Goal: Complete application form: Complete application form

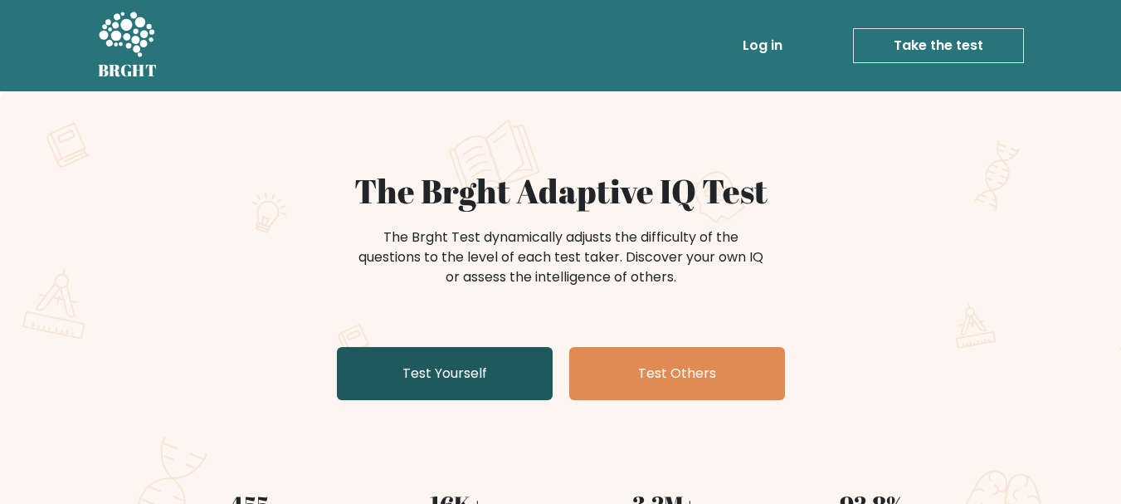
click at [498, 380] on link "Test Yourself" at bounding box center [445, 373] width 216 height 53
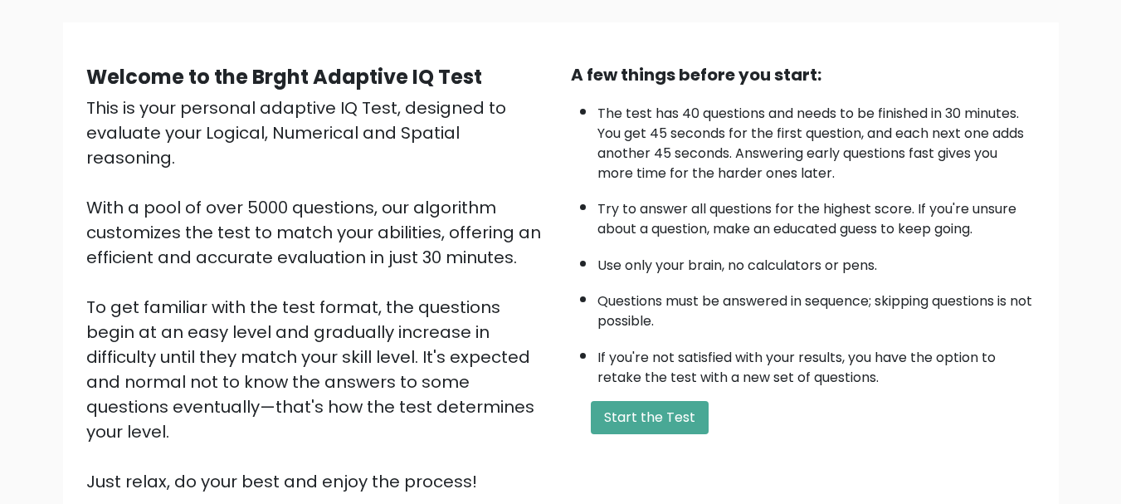
scroll to position [111, 0]
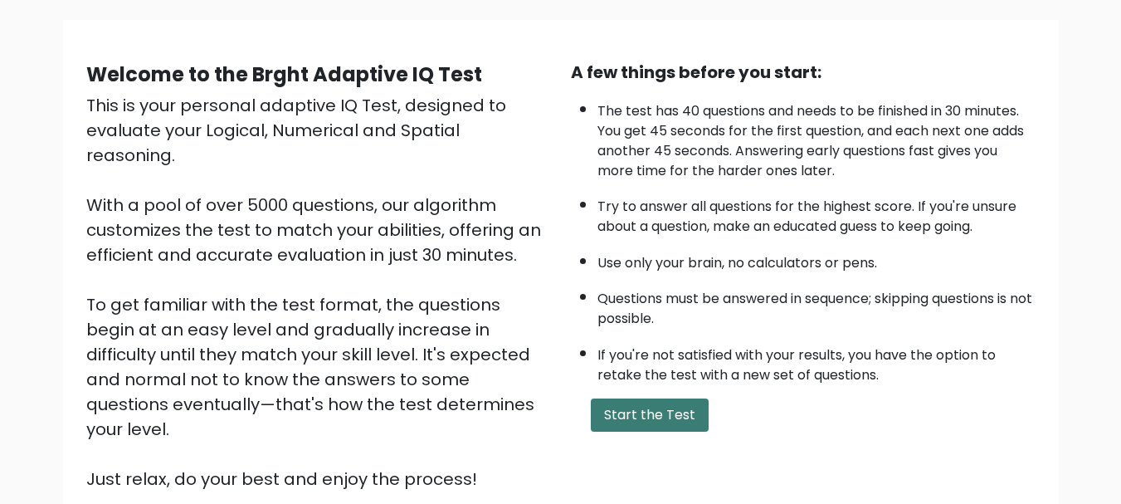
click at [634, 414] on button "Start the Test" at bounding box center [650, 414] width 118 height 33
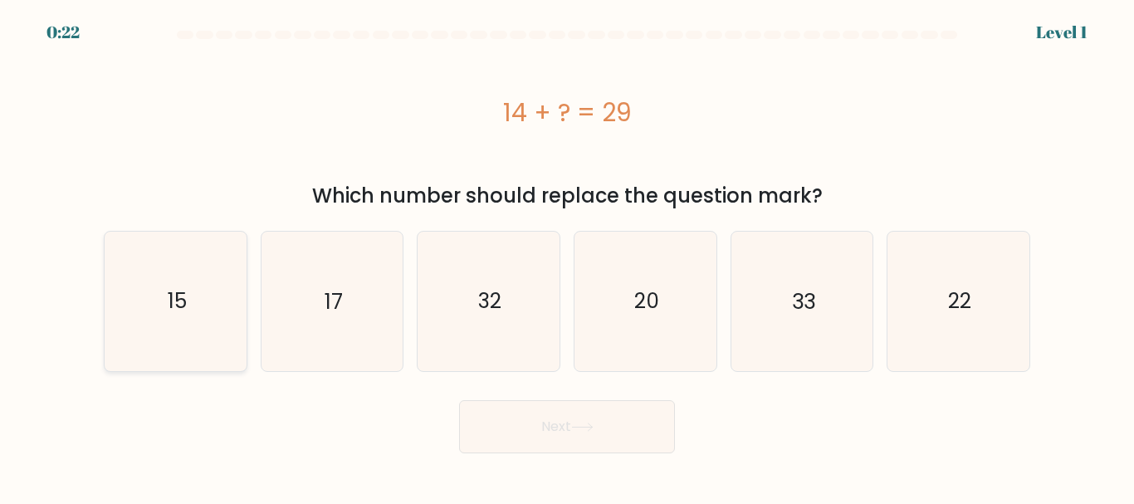
click at [189, 300] on icon "15" at bounding box center [175, 301] width 139 height 139
click at [567, 256] on input "a. 15" at bounding box center [567, 254] width 1 height 4
radio input "true"
click at [500, 415] on button "Next" at bounding box center [567, 426] width 216 height 53
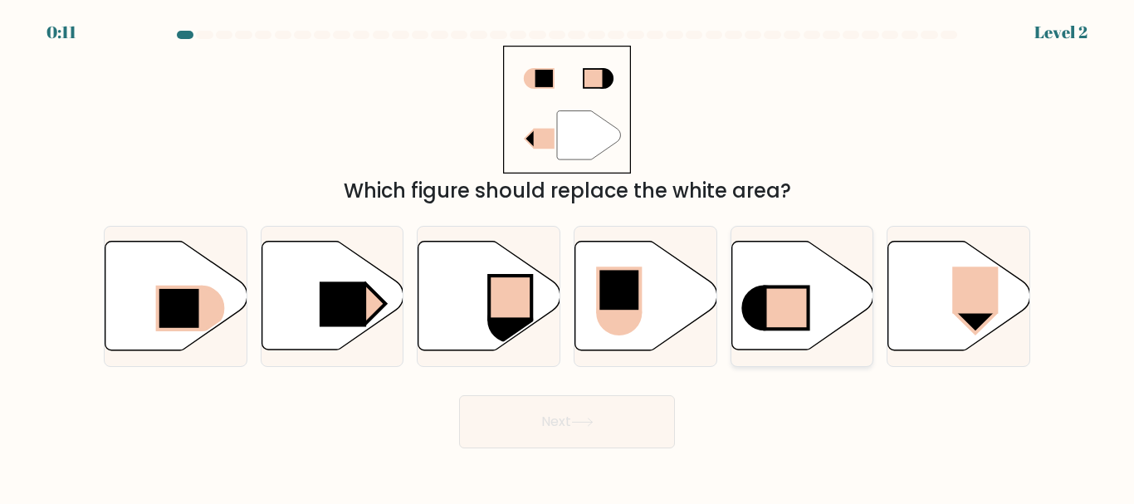
click at [785, 291] on rect at bounding box center [785, 308] width 43 height 42
click at [568, 256] on input "e." at bounding box center [567, 254] width 1 height 4
radio input "true"
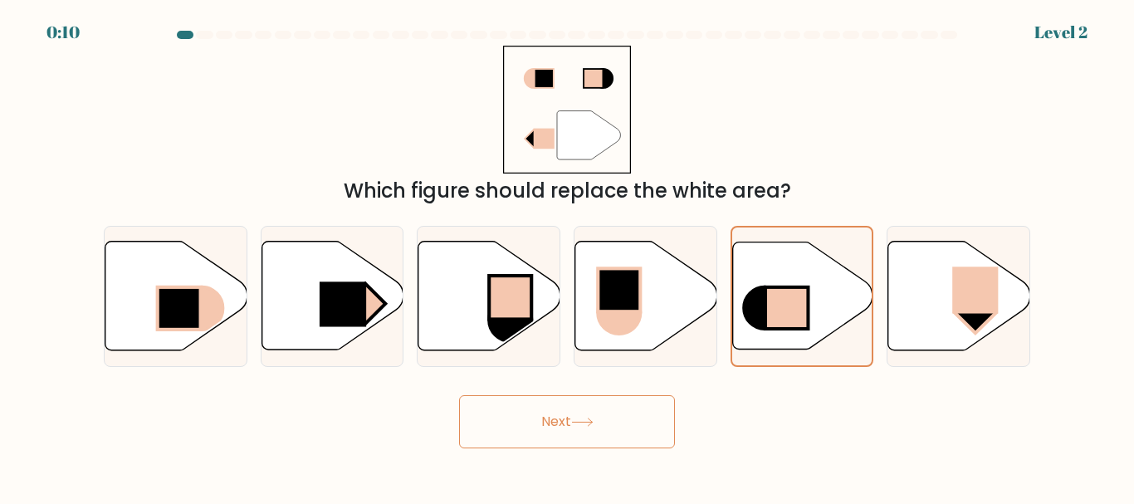
click at [624, 403] on button "Next" at bounding box center [567, 421] width 216 height 53
click at [602, 418] on button "Next" at bounding box center [567, 421] width 216 height 53
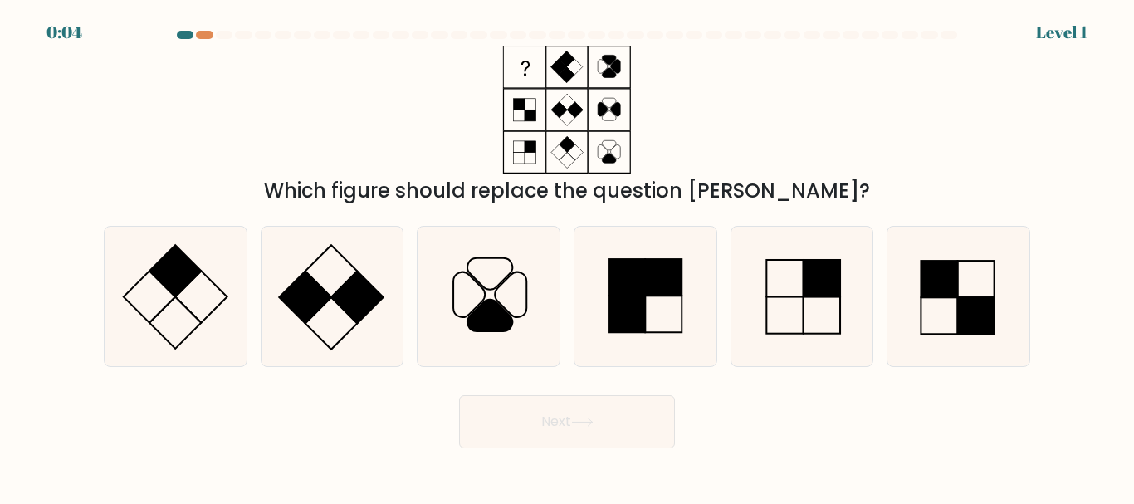
click at [583, 413] on button "Next" at bounding box center [567, 421] width 216 height 53
click at [168, 283] on rect at bounding box center [174, 271] width 51 height 51
click at [567, 256] on input "a." at bounding box center [567, 254] width 1 height 4
radio input "true"
click at [491, 418] on button "Next" at bounding box center [567, 421] width 216 height 53
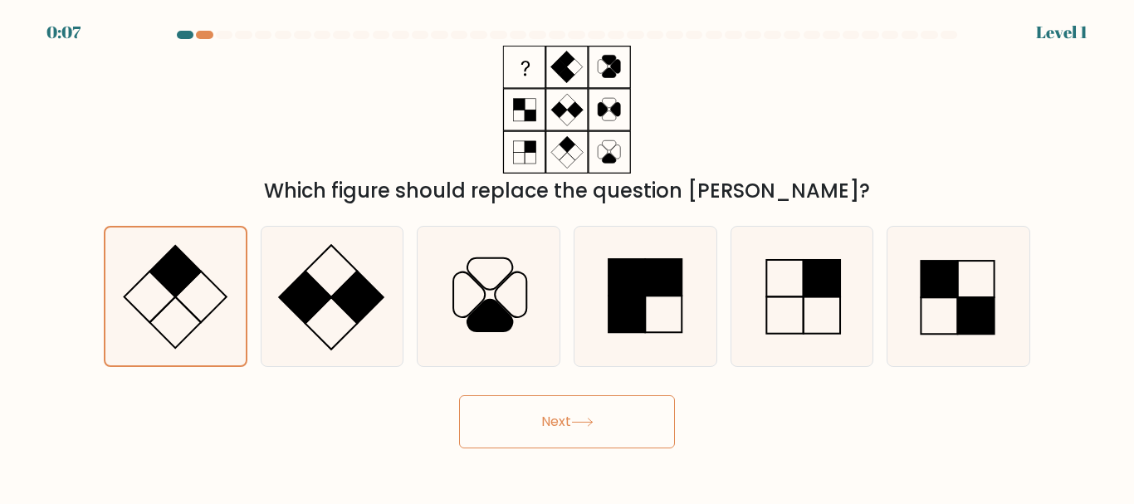
click at [492, 418] on button "Next" at bounding box center [567, 421] width 216 height 53
click at [563, 433] on button "Next" at bounding box center [567, 421] width 216 height 53
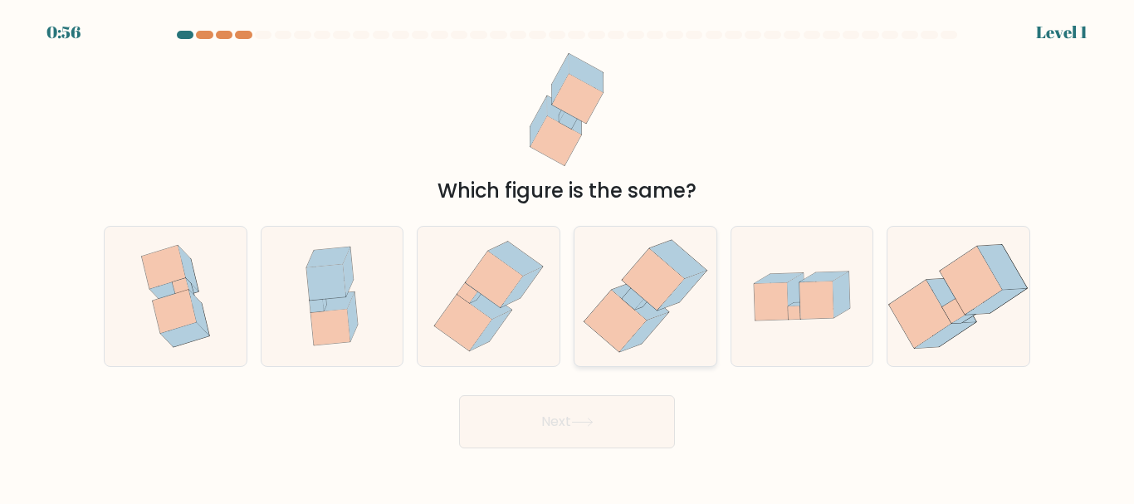
click at [693, 301] on icon at bounding box center [645, 296] width 135 height 139
click at [568, 256] on input "d." at bounding box center [567, 254] width 1 height 4
radio input "true"
click at [617, 420] on button "Next" at bounding box center [567, 421] width 216 height 53
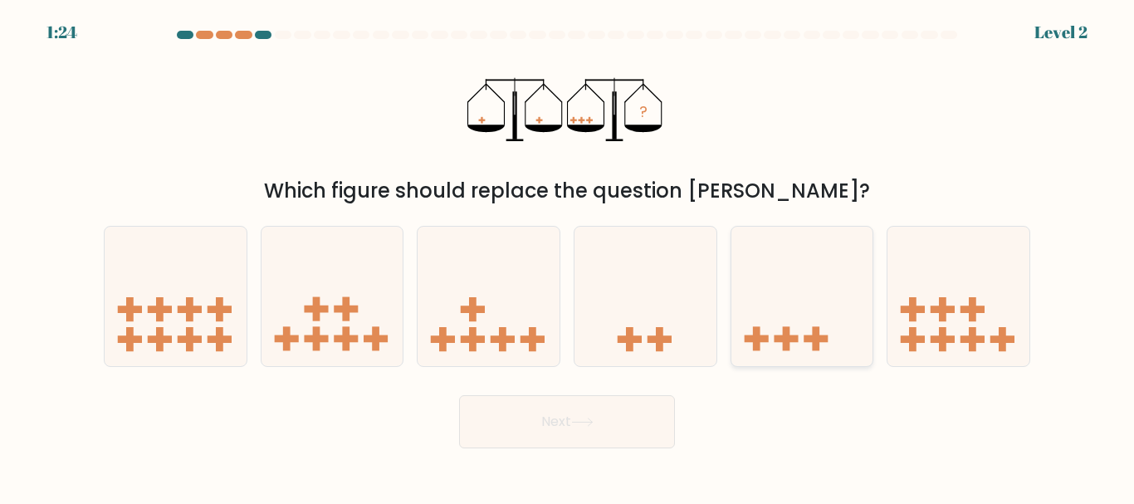
click at [816, 320] on icon at bounding box center [802, 295] width 142 height 117
click at [568, 256] on input "e." at bounding box center [567, 254] width 1 height 4
radio input "true"
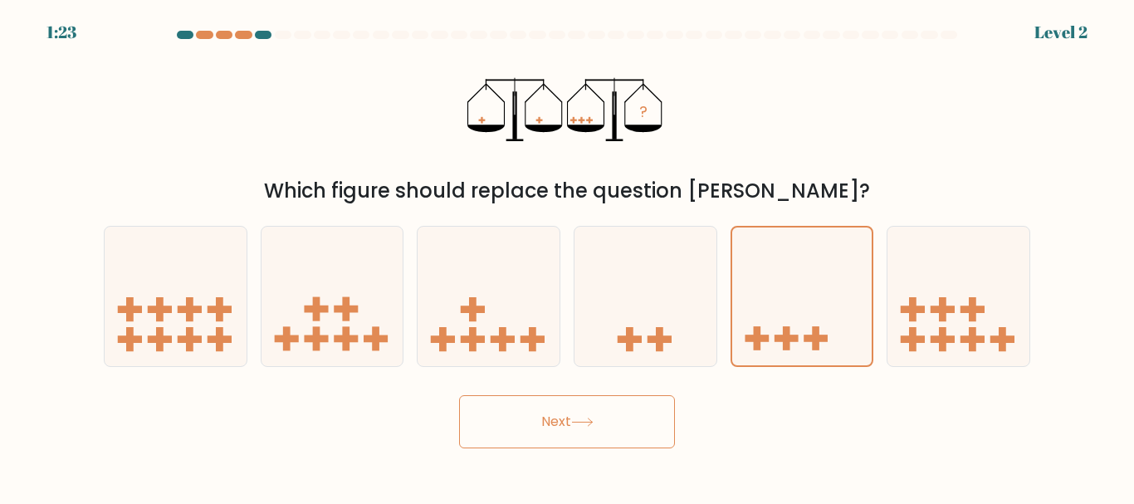
click at [549, 417] on button "Next" at bounding box center [567, 421] width 216 height 53
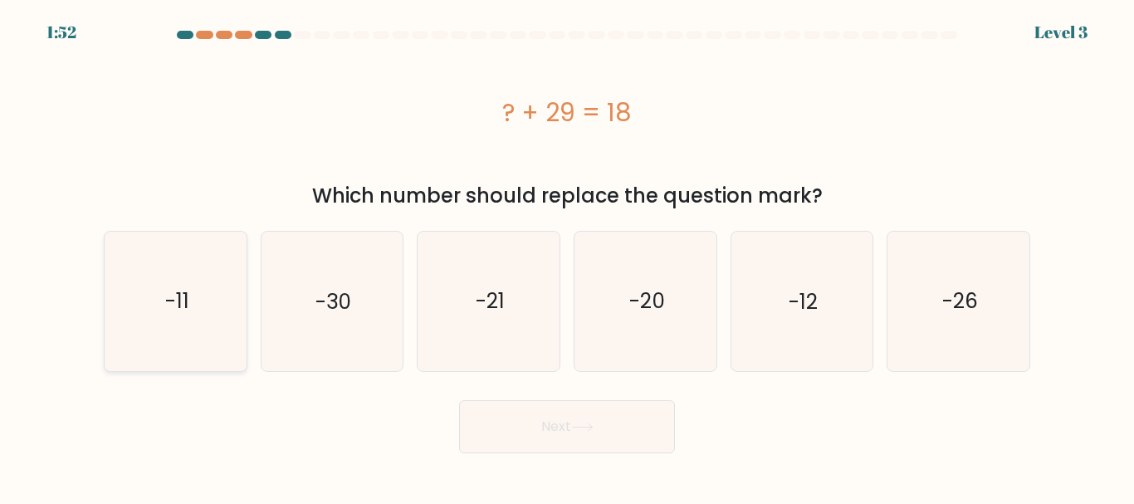
click at [233, 267] on icon "-11" at bounding box center [175, 301] width 139 height 139
click at [567, 256] on input "a. -11" at bounding box center [567, 254] width 1 height 4
radio input "true"
click at [519, 441] on button "Next" at bounding box center [567, 426] width 216 height 53
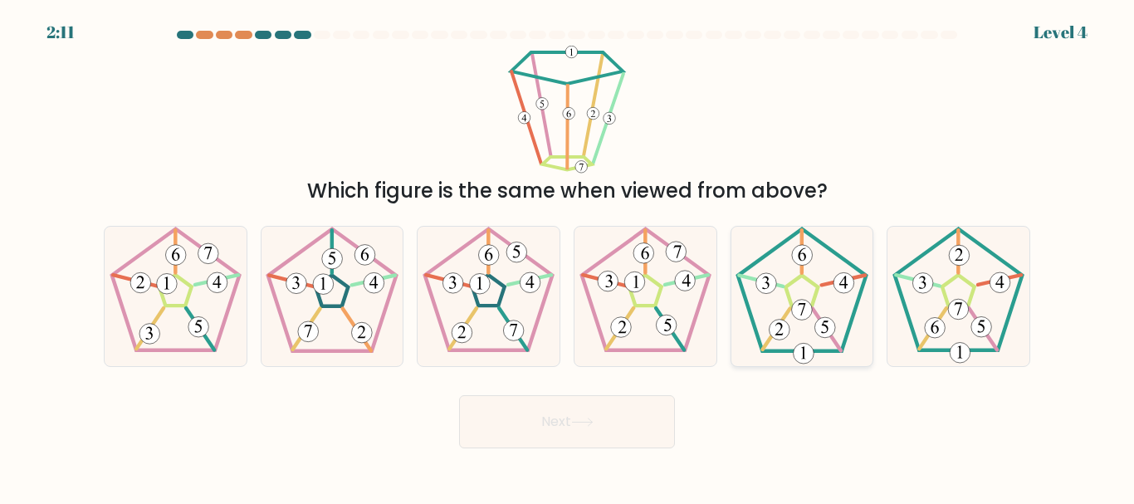
click at [793, 297] on icon at bounding box center [801, 296] width 139 height 139
click at [568, 256] on input "e." at bounding box center [567, 254] width 1 height 4
radio input "true"
click at [579, 416] on button "Next" at bounding box center [567, 421] width 216 height 53
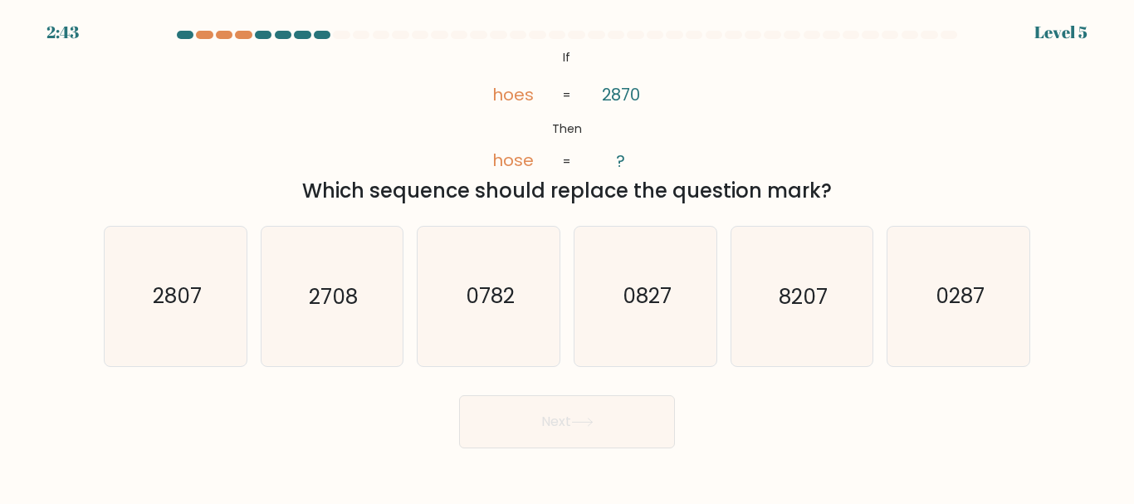
click at [0, 0] on div at bounding box center [0, 0] width 0 height 0
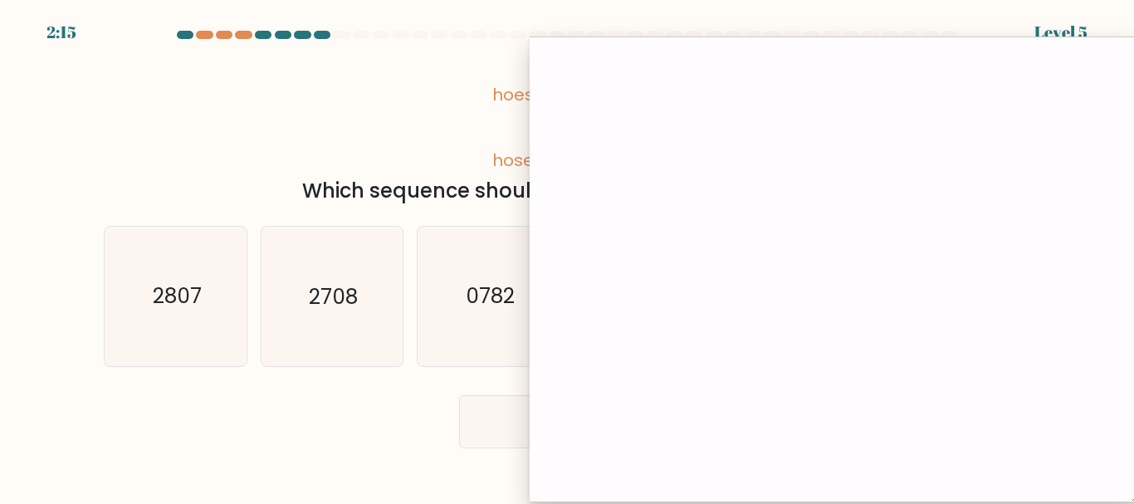
click at [537, 44] on div at bounding box center [833, 270] width 609 height 466
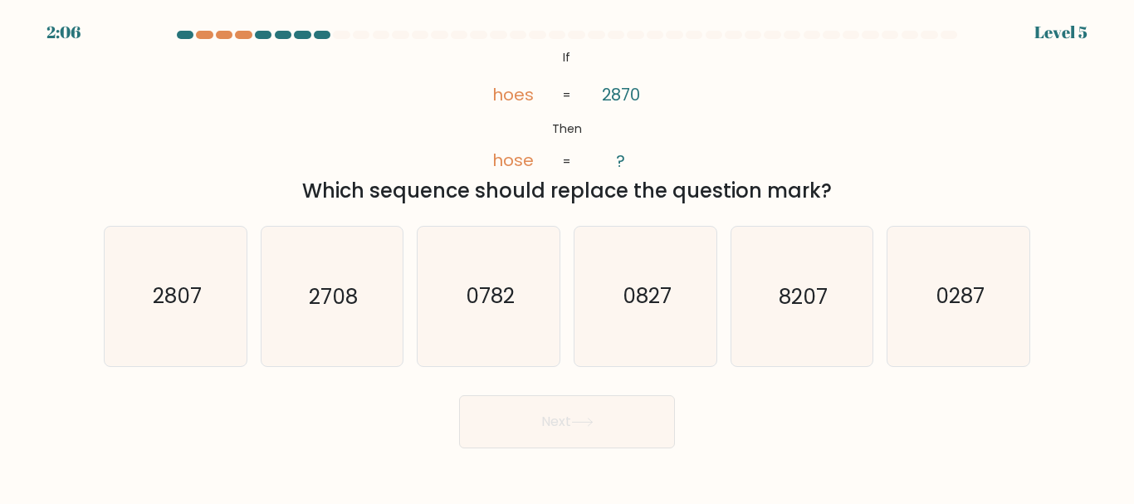
click at [1128, 287] on form "If ?" at bounding box center [567, 239] width 1134 height 417
click at [193, 305] on text "2807" at bounding box center [176, 296] width 49 height 29
click at [567, 256] on input "a. 2807" at bounding box center [567, 254] width 1 height 4
radio input "true"
click at [487, 413] on button "Next" at bounding box center [567, 421] width 216 height 53
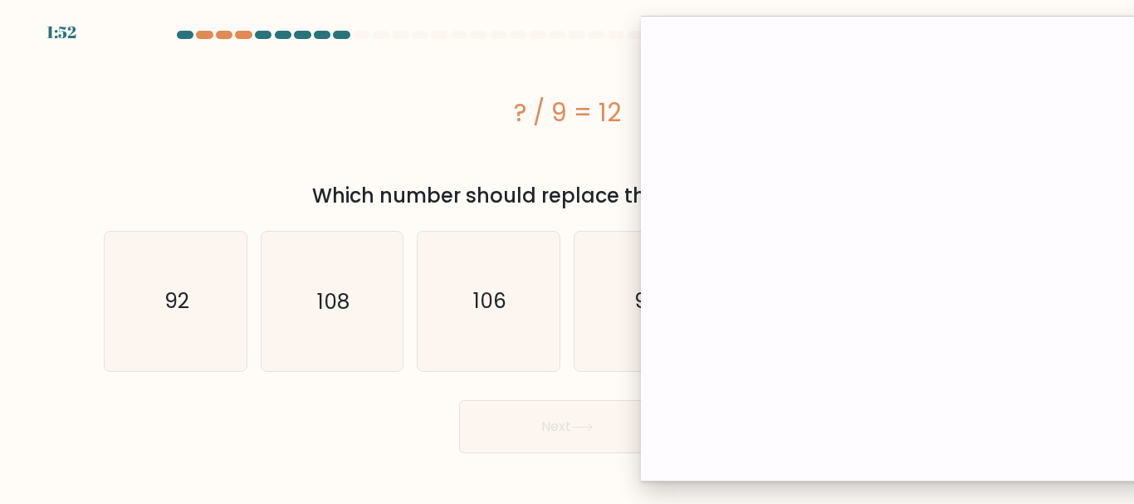
drag, startPoint x: 769, startPoint y: 47, endPoint x: 880, endPoint y: 28, distance: 112.8
click at [880, 28] on div at bounding box center [946, 249] width 611 height 466
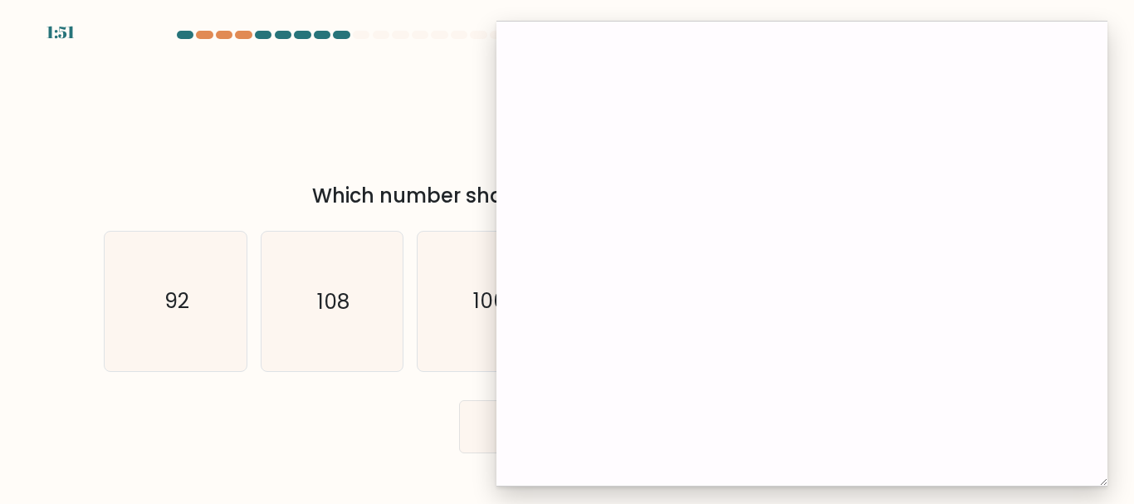
drag, startPoint x: 905, startPoint y: 24, endPoint x: 760, endPoint y: 27, distance: 144.4
click at [760, 27] on div at bounding box center [801, 254] width 611 height 466
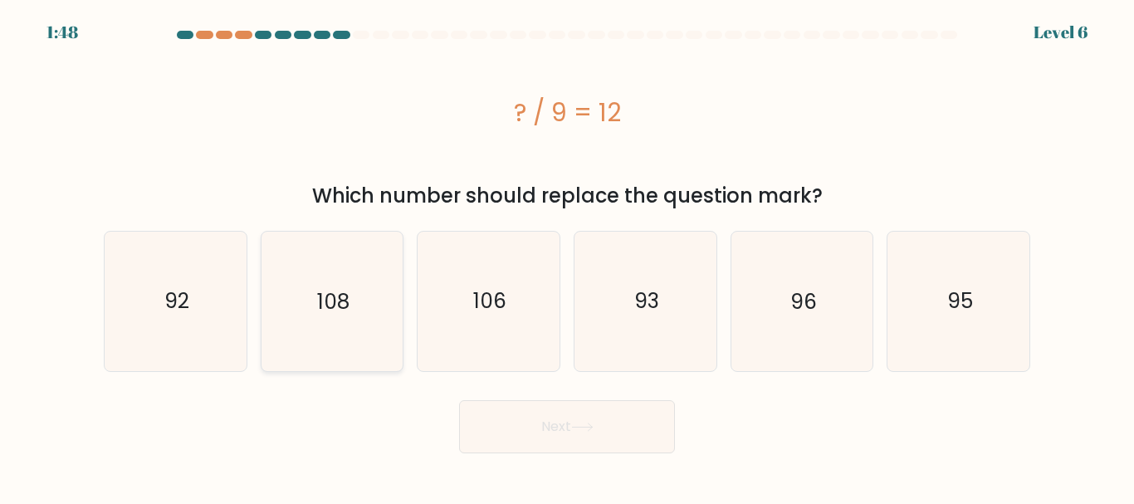
click at [300, 318] on icon "108" at bounding box center [331, 301] width 139 height 139
click at [567, 256] on input "b. 108" at bounding box center [567, 254] width 1 height 4
radio input "true"
click at [651, 415] on button "Next" at bounding box center [567, 426] width 216 height 53
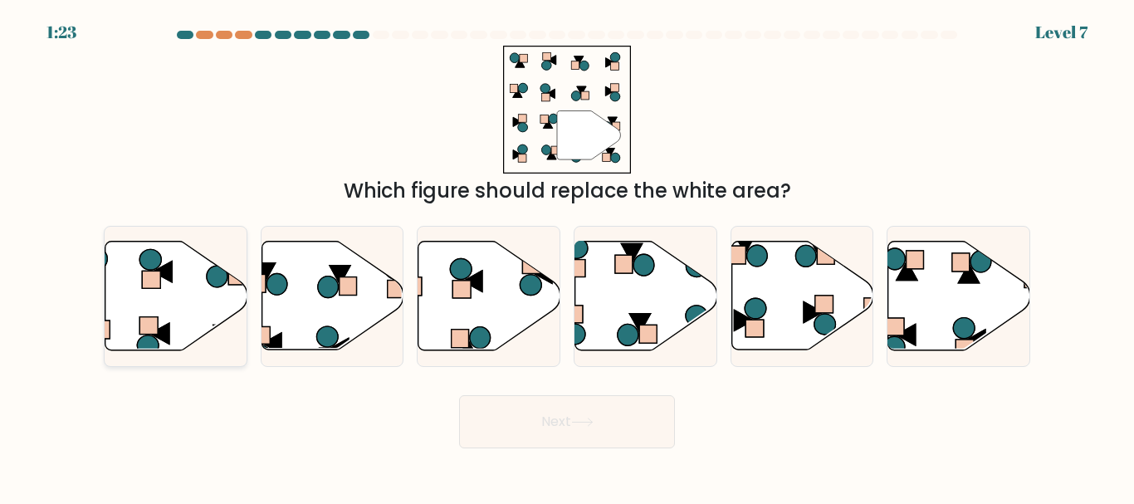
click at [133, 283] on icon at bounding box center [176, 295] width 142 height 109
click at [567, 256] on input "a." at bounding box center [567, 254] width 1 height 4
radio input "true"
click at [519, 415] on button "Next" at bounding box center [567, 421] width 216 height 53
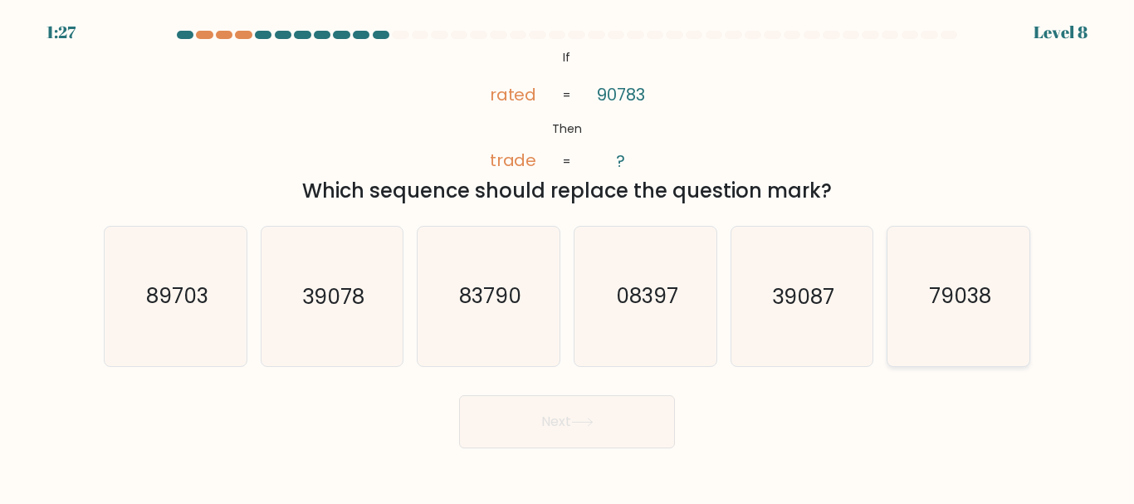
click at [987, 316] on icon "79038" at bounding box center [958, 296] width 139 height 139
click at [568, 256] on input "f. 79038" at bounding box center [567, 254] width 1 height 4
radio input "true"
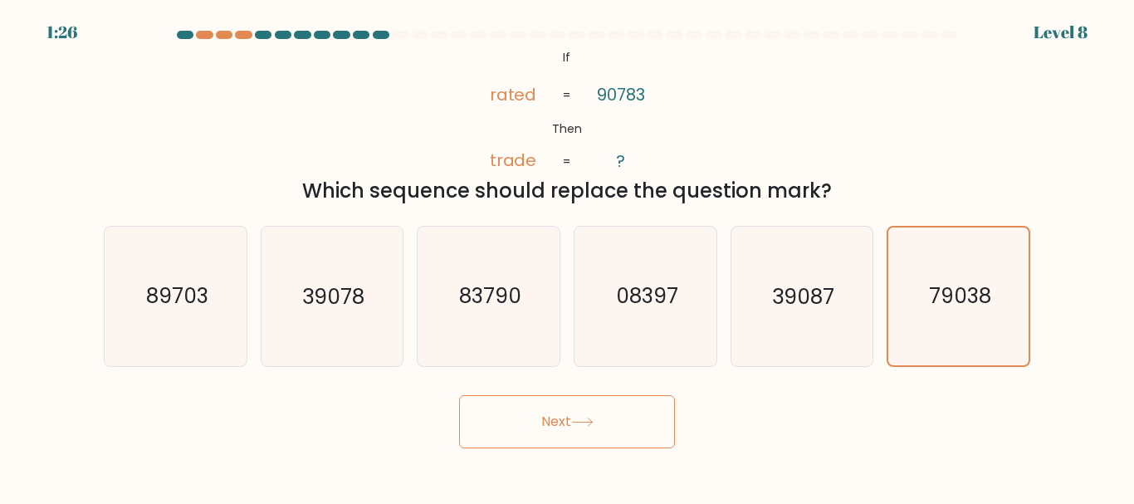
click at [577, 426] on icon at bounding box center [582, 421] width 22 height 9
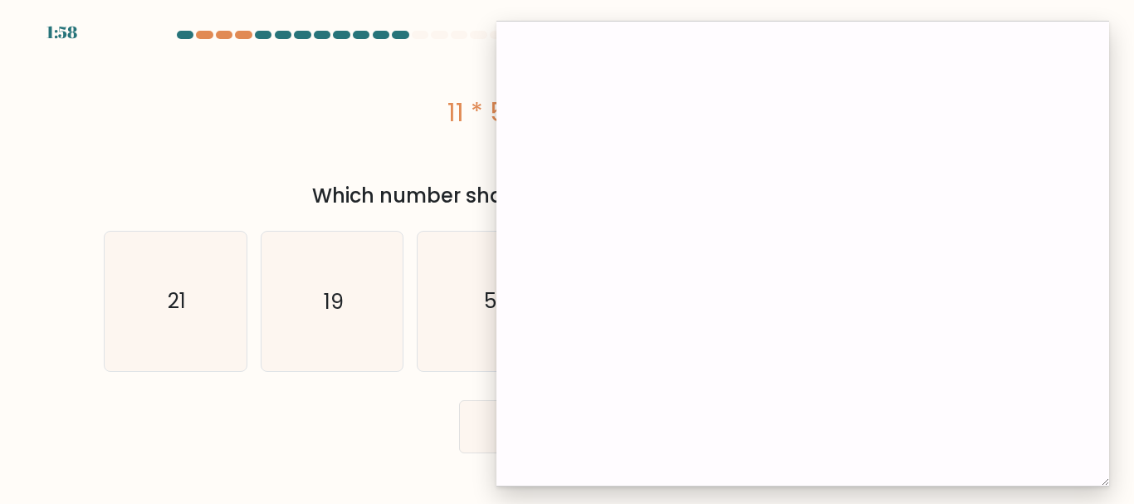
drag, startPoint x: 783, startPoint y: 21, endPoint x: 817, endPoint y: 27, distance: 35.3
click at [817, 27] on div at bounding box center [802, 254] width 612 height 466
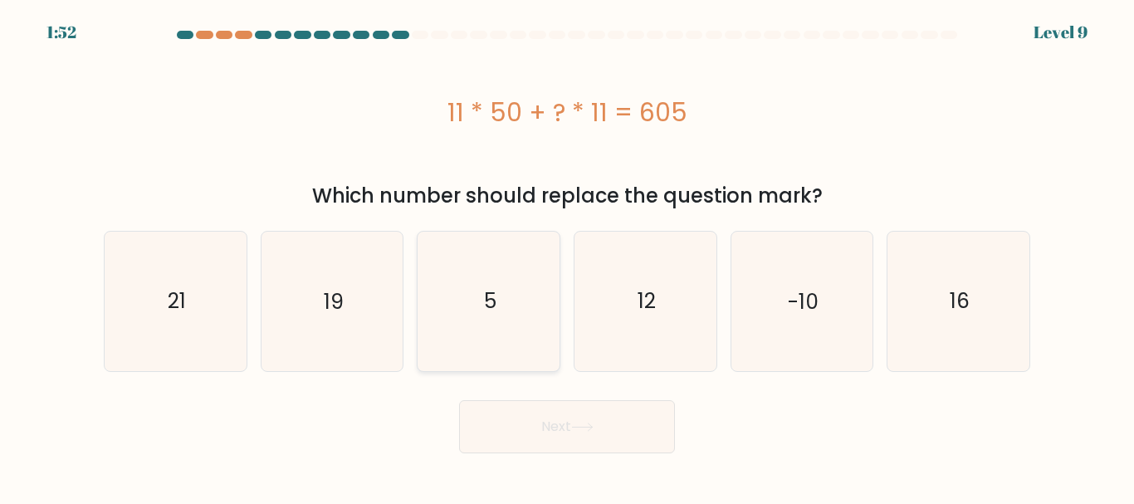
click at [499, 303] on icon "5" at bounding box center [488, 301] width 139 height 139
click at [567, 256] on input "c. 5" at bounding box center [567, 254] width 1 height 4
radio input "true"
click at [573, 424] on button "Next" at bounding box center [567, 426] width 216 height 53
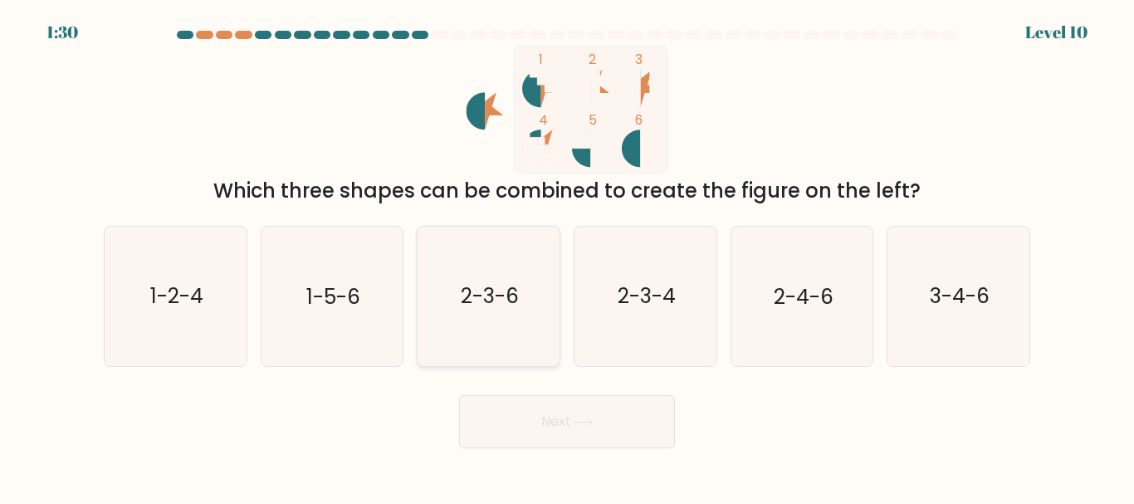
click at [483, 319] on icon "2-3-6" at bounding box center [488, 296] width 139 height 139
click at [567, 256] on input "c. 2-3-6" at bounding box center [567, 254] width 1 height 4
radio input "true"
click at [529, 435] on button "Next" at bounding box center [567, 421] width 216 height 53
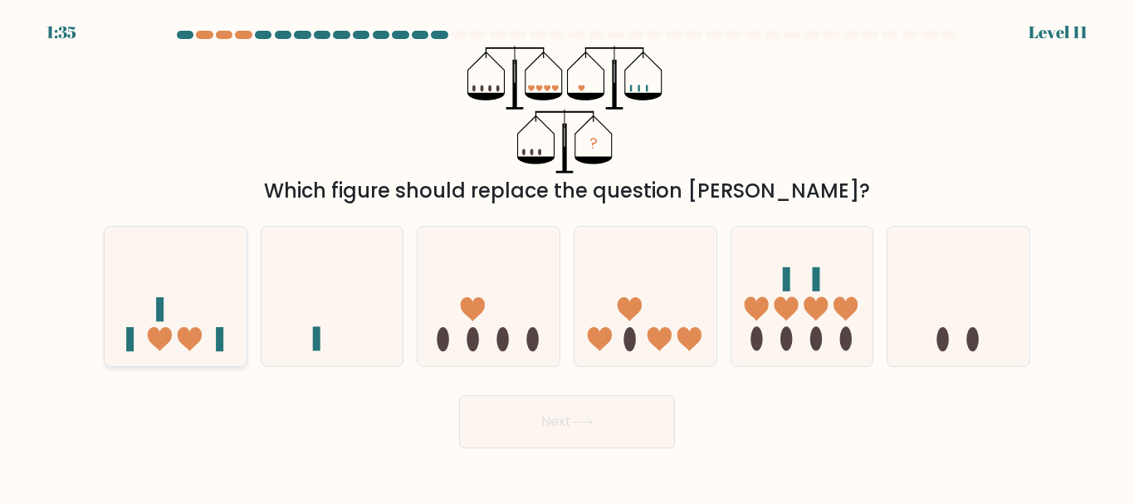
click at [180, 299] on icon at bounding box center [176, 295] width 142 height 117
click at [567, 256] on input "a." at bounding box center [567, 254] width 1 height 4
radio input "true"
click at [549, 416] on button "Next" at bounding box center [567, 421] width 216 height 53
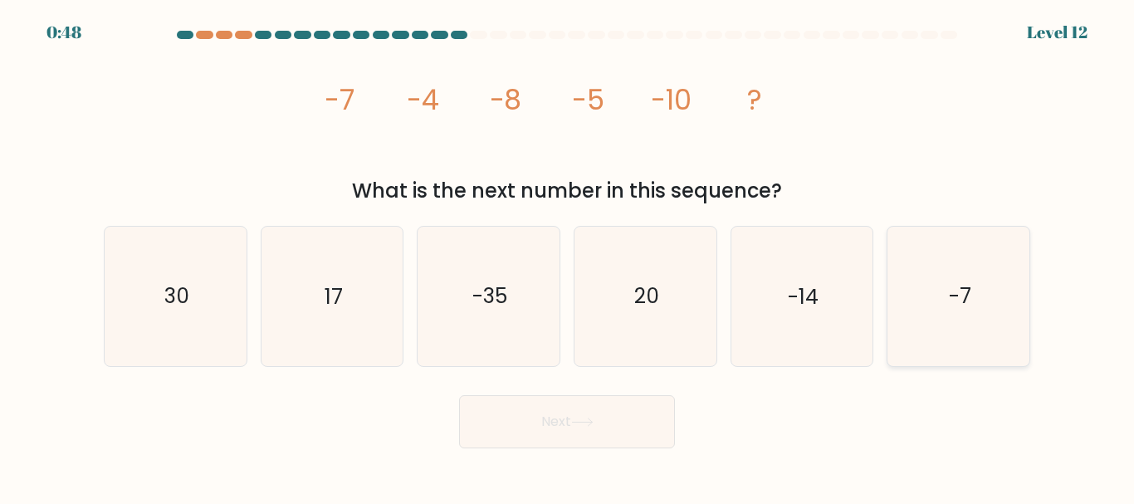
click at [925, 307] on icon "-7" at bounding box center [958, 296] width 139 height 139
click at [568, 256] on input "f. -7" at bounding box center [567, 254] width 1 height 4
radio input "true"
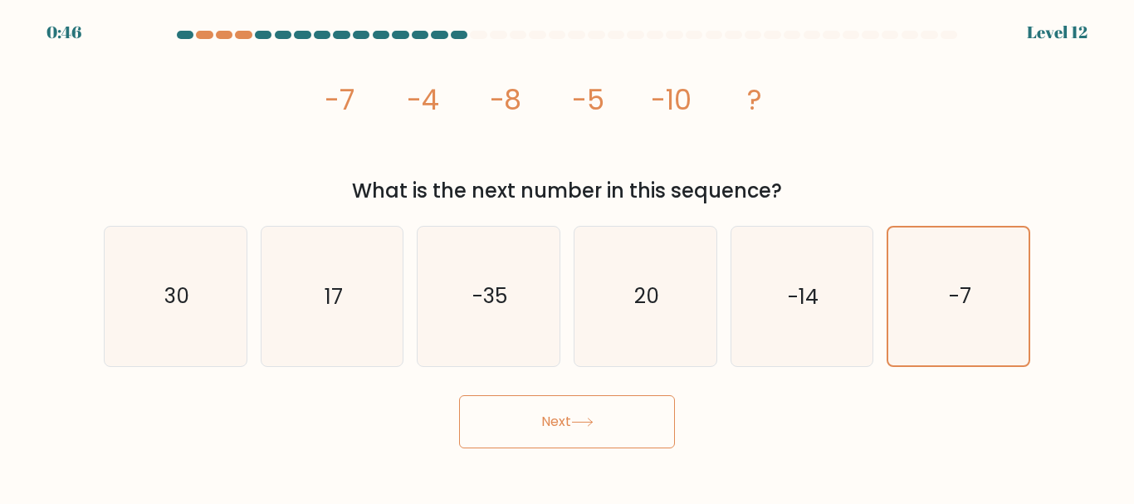
click at [558, 432] on button "Next" at bounding box center [567, 421] width 216 height 53
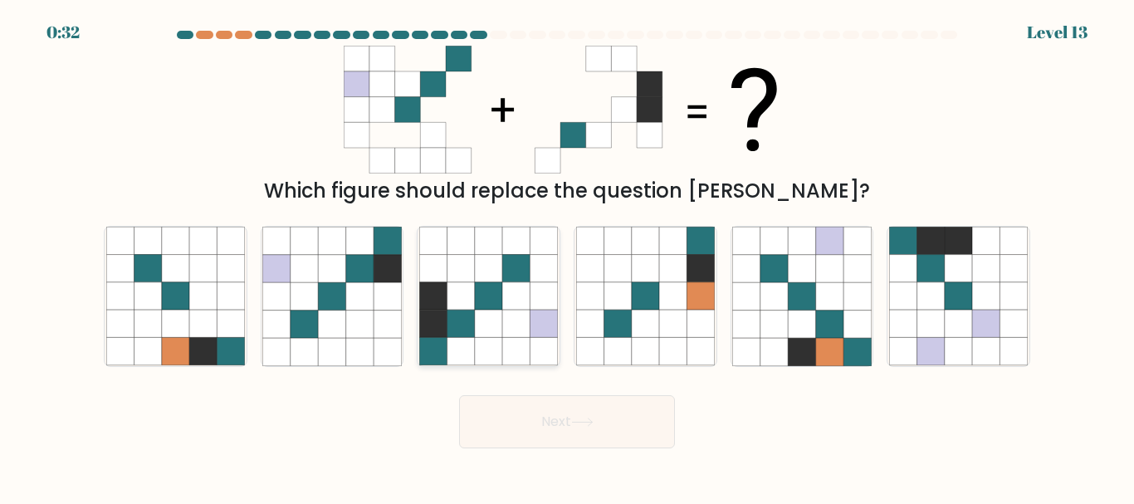
click at [465, 297] on icon at bounding box center [460, 295] width 27 height 27
click at [567, 256] on input "c." at bounding box center [567, 254] width 1 height 4
radio input "true"
click at [621, 419] on button "Next" at bounding box center [567, 421] width 216 height 53
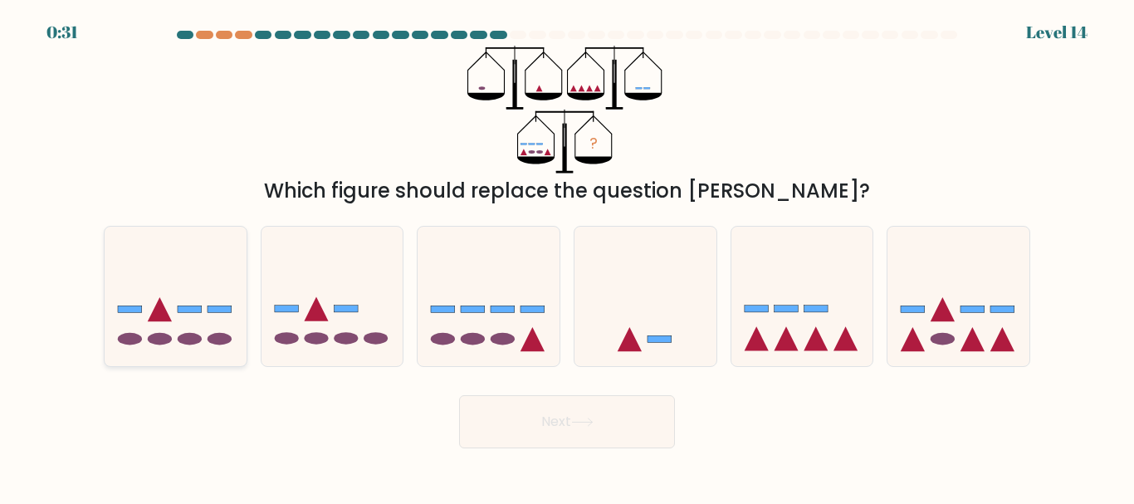
click at [131, 301] on icon at bounding box center [176, 295] width 142 height 117
click at [567, 256] on input "a." at bounding box center [567, 254] width 1 height 4
radio input "true"
click at [773, 324] on icon at bounding box center [802, 295] width 142 height 117
click at [568, 256] on input "e." at bounding box center [567, 254] width 1 height 4
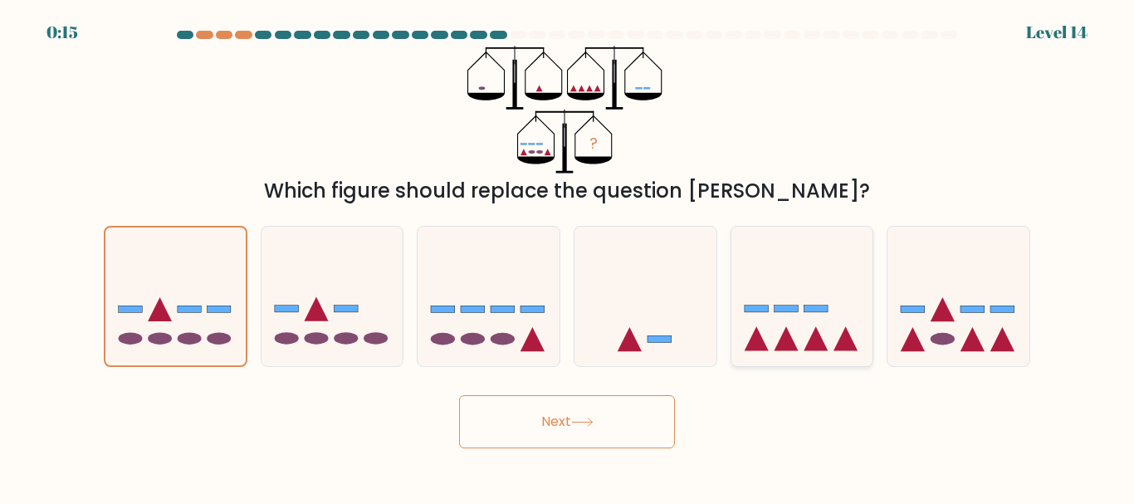
radio input "true"
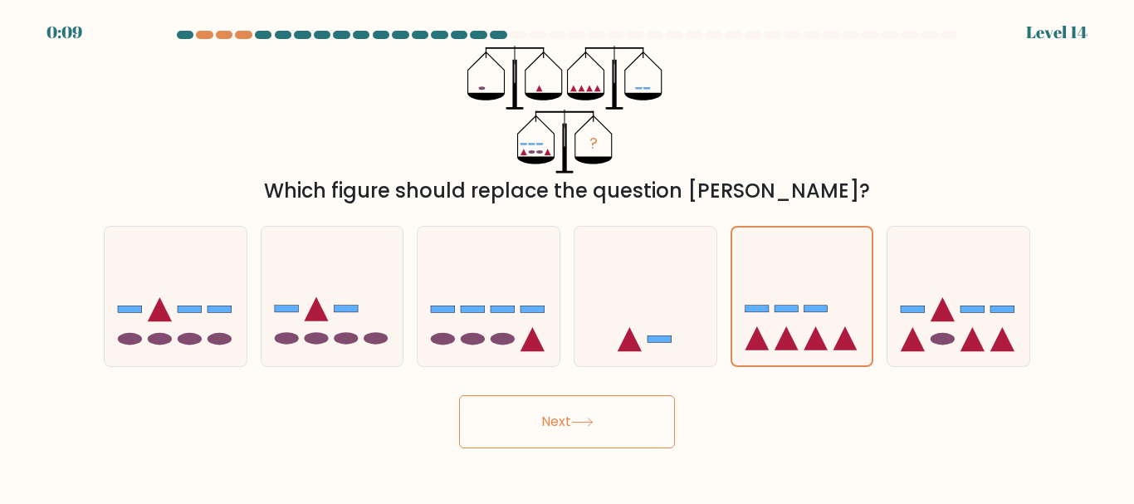
click at [594, 414] on button "Next" at bounding box center [567, 421] width 216 height 53
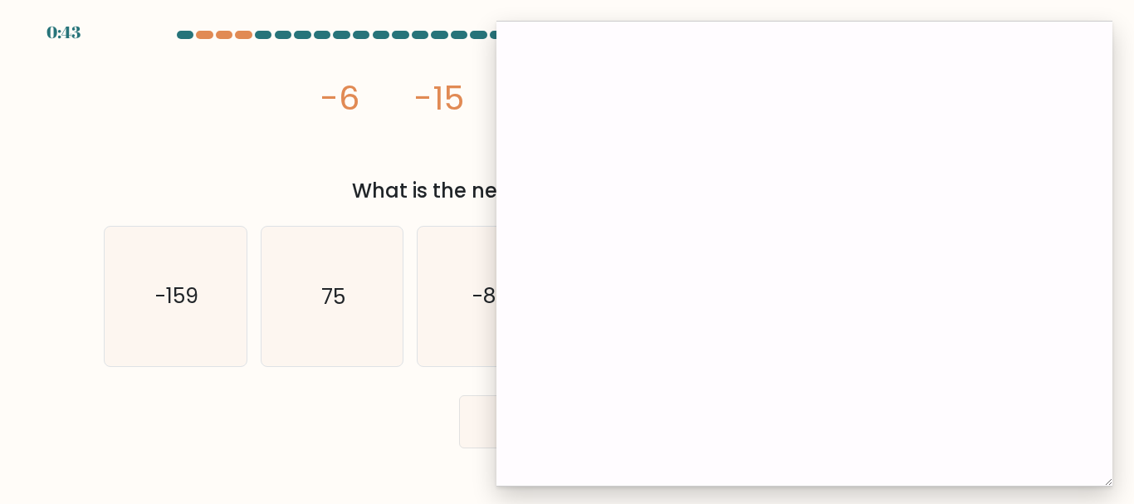
click at [466, 124] on icon "image/svg+xml -6 -15 -33 -69 ?" at bounding box center [567, 110] width 498 height 128
drag, startPoint x: 797, startPoint y: 33, endPoint x: 822, endPoint y: 36, distance: 25.0
click at [822, 36] on div at bounding box center [808, 251] width 616 height 466
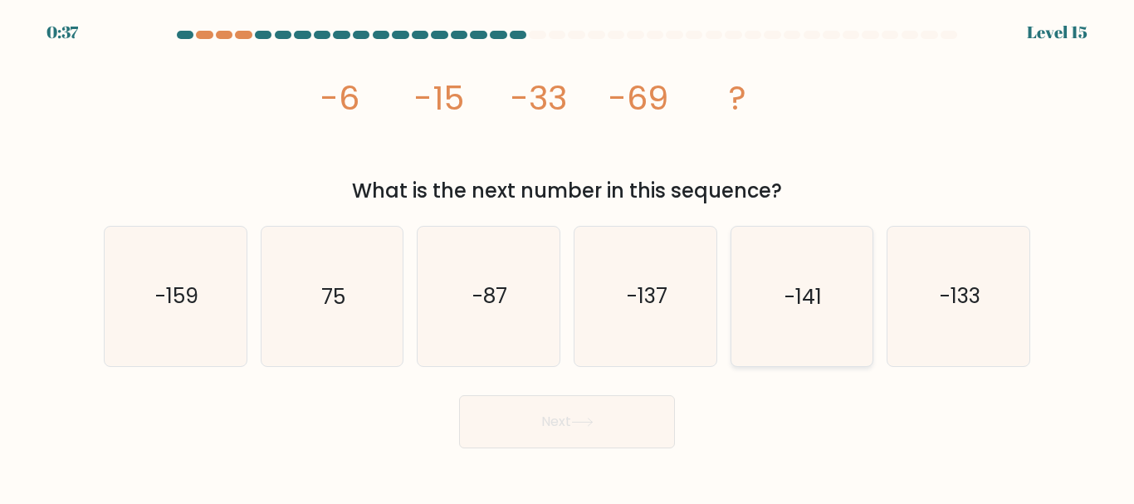
click at [798, 290] on text "-141" at bounding box center [802, 296] width 37 height 29
click at [568, 256] on input "e. -141" at bounding box center [567, 254] width 1 height 4
radio input "true"
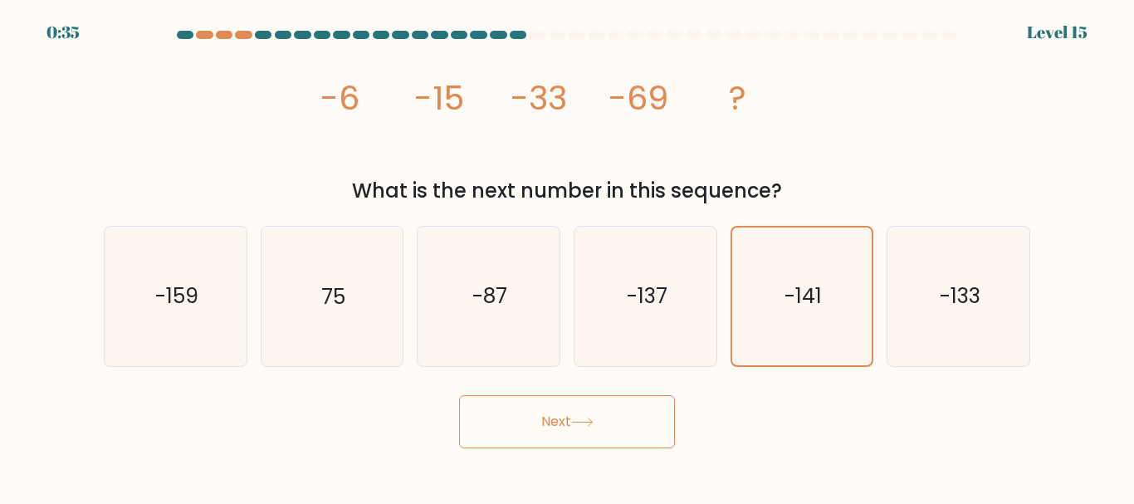
click at [601, 402] on button "Next" at bounding box center [567, 421] width 216 height 53
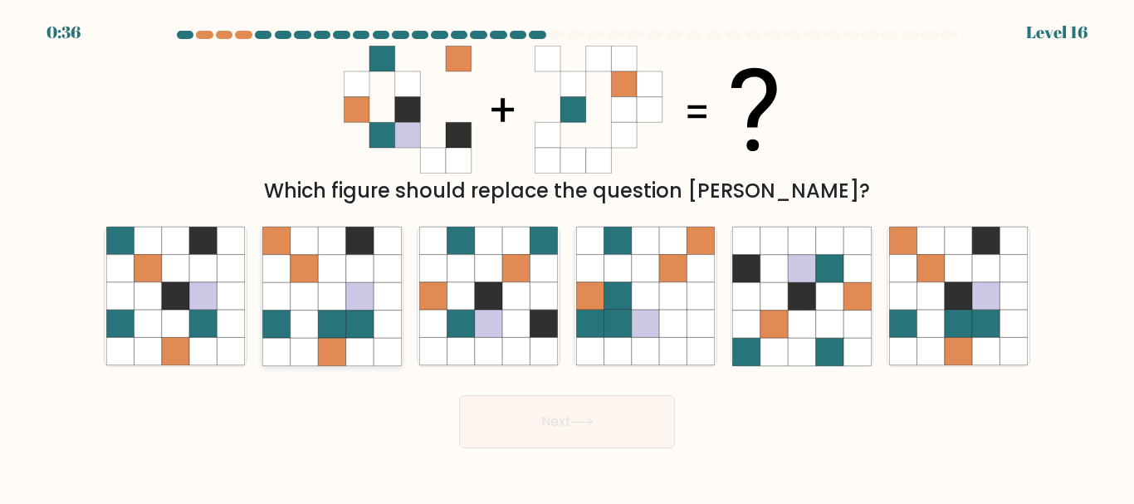
click at [379, 316] on icon at bounding box center [386, 323] width 27 height 27
click at [567, 256] on input "b." at bounding box center [567, 254] width 1 height 4
radio input "true"
click at [552, 435] on button "Next" at bounding box center [567, 421] width 216 height 53
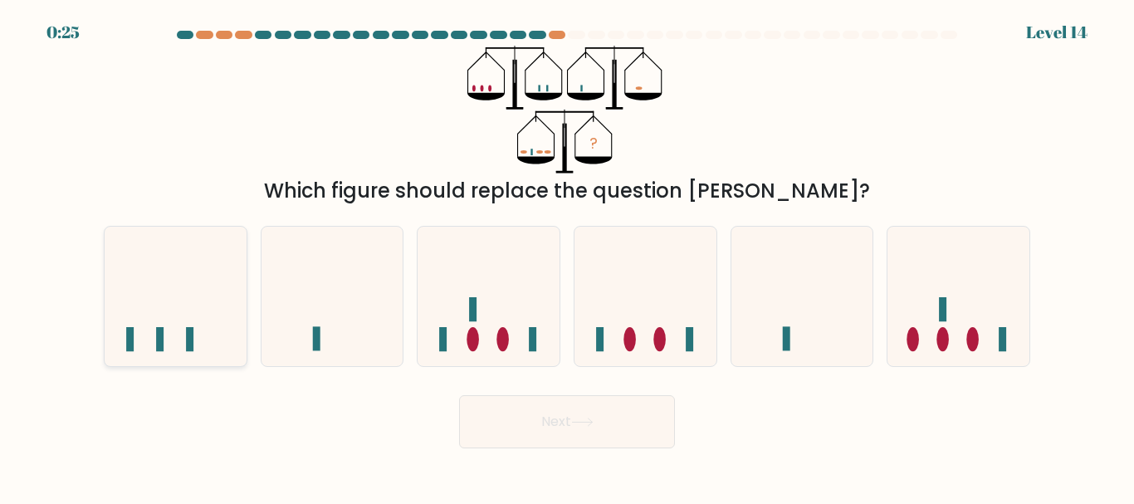
click at [139, 342] on icon at bounding box center [176, 295] width 142 height 117
click at [567, 256] on input "a." at bounding box center [567, 254] width 1 height 4
radio input "true"
click at [559, 433] on button "Next" at bounding box center [567, 421] width 216 height 53
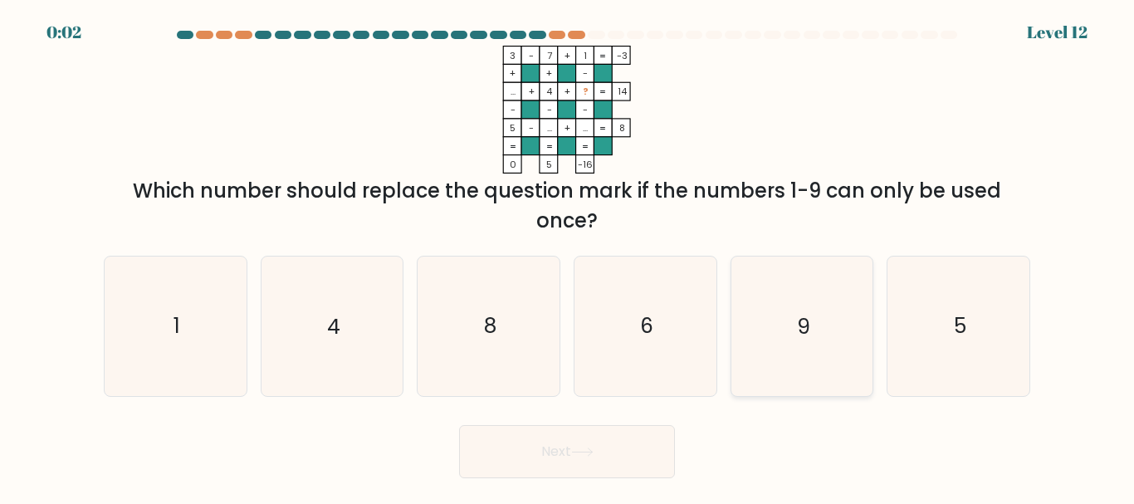
click at [769, 342] on icon "9" at bounding box center [801, 325] width 139 height 139
click at [568, 256] on input "e. 9" at bounding box center [567, 254] width 1 height 4
radio input "true"
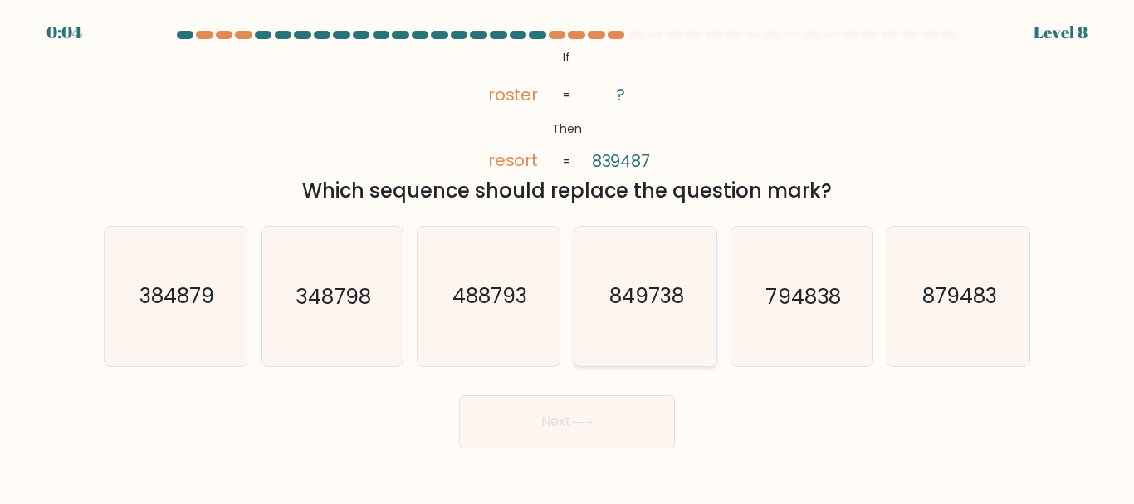
click at [656, 243] on icon "849738" at bounding box center [645, 296] width 139 height 139
click at [568, 252] on input "d. 849738" at bounding box center [567, 254] width 1 height 4
radio input "true"
click at [598, 416] on button "Next" at bounding box center [567, 421] width 216 height 53
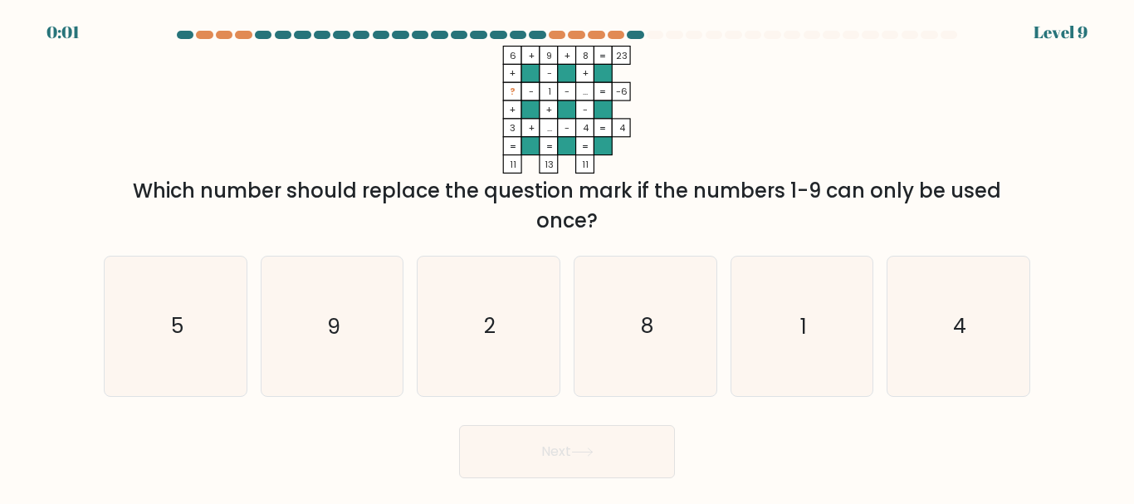
click at [598, 417] on div "Next" at bounding box center [567, 447] width 946 height 61
click at [507, 302] on icon "2" at bounding box center [488, 325] width 139 height 139
click at [567, 256] on input "c. 2" at bounding box center [567, 254] width 1 height 4
radio input "true"
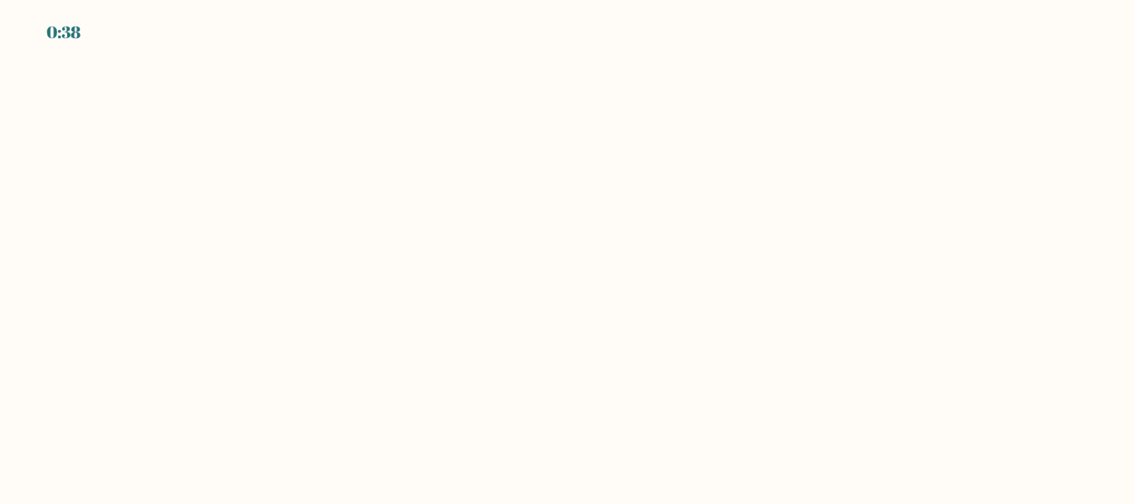
click at [539, 388] on body "0:38" at bounding box center [567, 252] width 1134 height 504
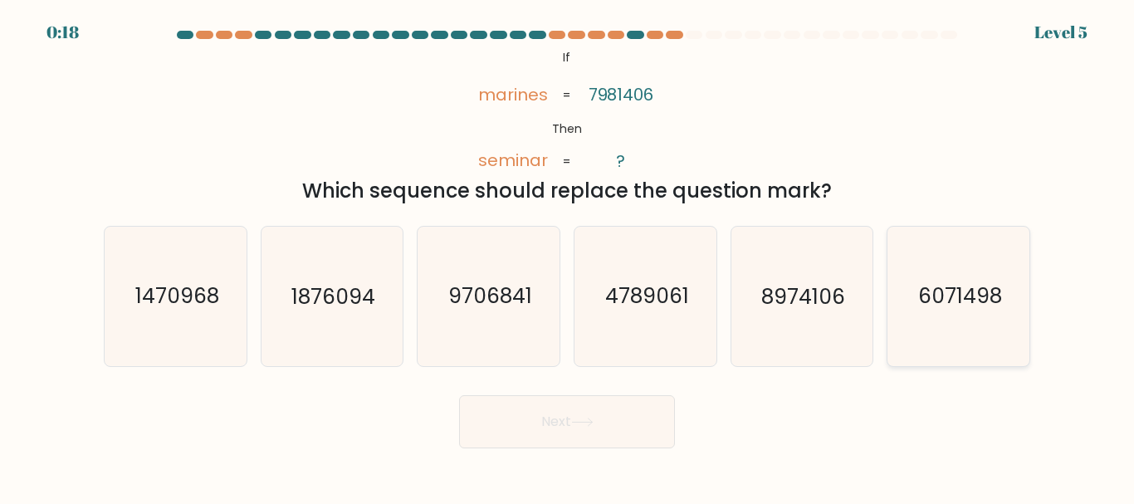
click at [972, 308] on text "6071498" at bounding box center [960, 296] width 84 height 29
click at [568, 256] on input "f. 6071498" at bounding box center [567, 254] width 1 height 4
radio input "true"
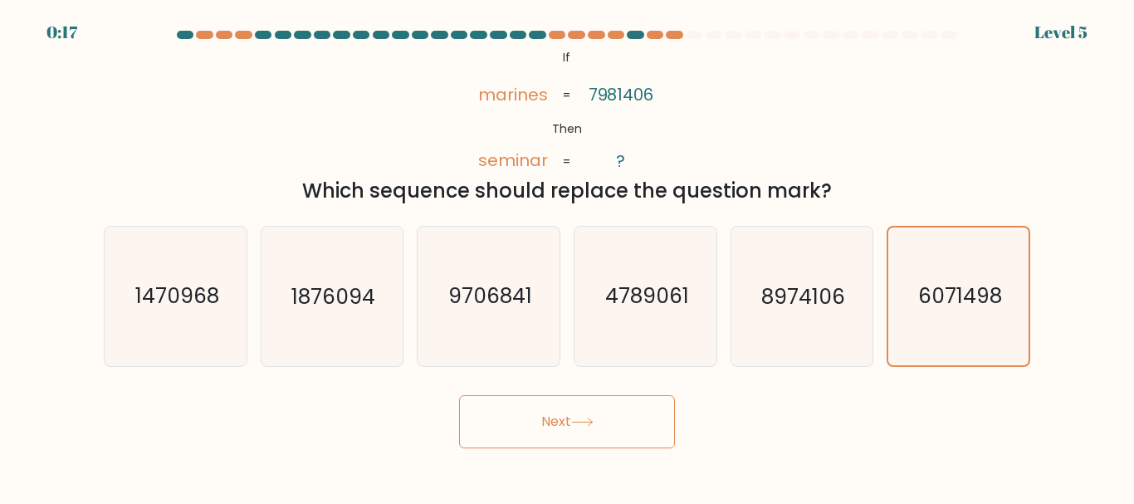
click at [613, 393] on div "Next" at bounding box center [567, 417] width 946 height 61
click at [608, 416] on button "Next" at bounding box center [567, 421] width 216 height 53
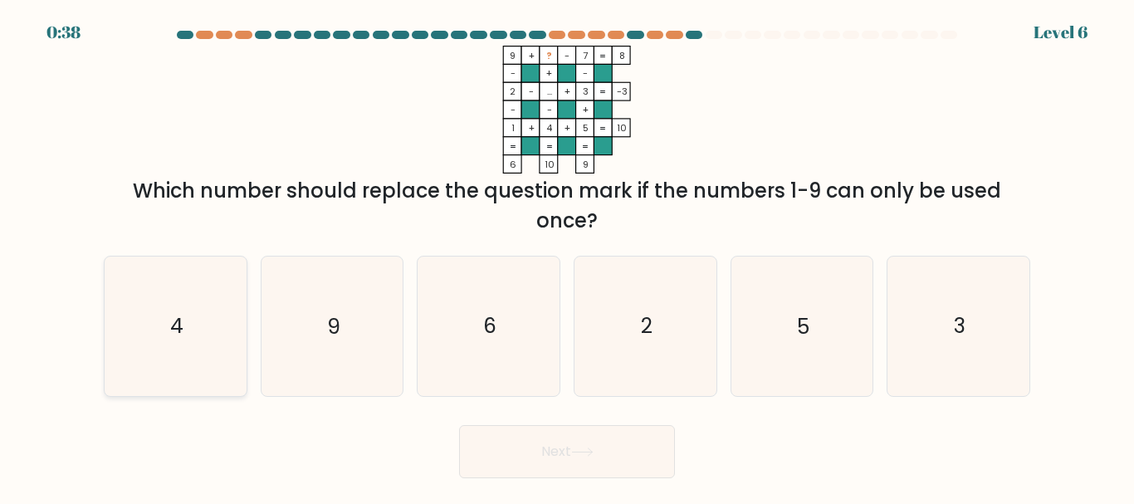
click at [227, 342] on icon "4" at bounding box center [175, 325] width 139 height 139
click at [567, 256] on input "a. 4" at bounding box center [567, 254] width 1 height 4
radio input "true"
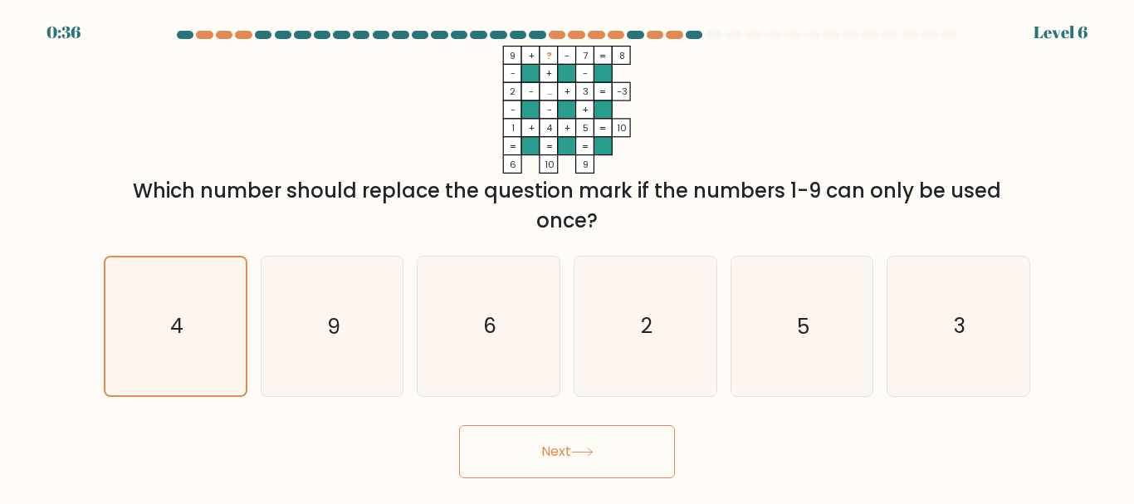
click at [514, 440] on button "Next" at bounding box center [567, 451] width 216 height 53
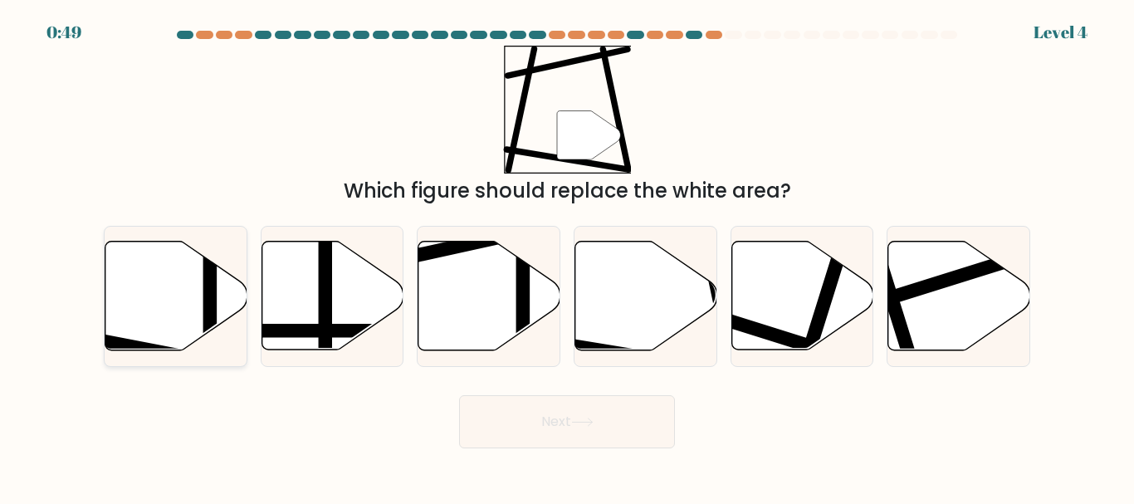
click at [200, 299] on icon at bounding box center [176, 295] width 142 height 109
click at [567, 256] on input "a." at bounding box center [567, 254] width 1 height 4
radio input "true"
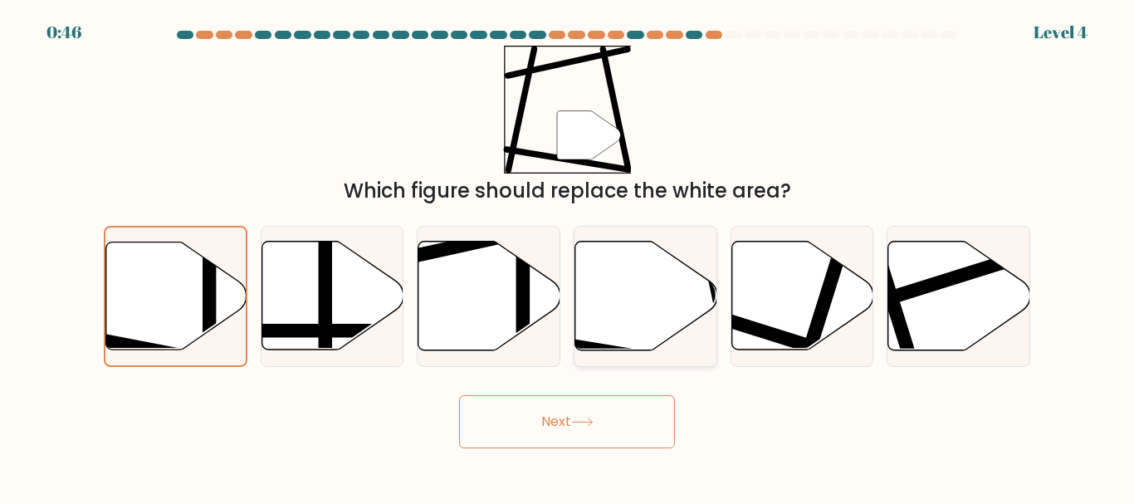
click at [627, 297] on icon at bounding box center [646, 295] width 142 height 109
click at [568, 256] on input "d." at bounding box center [567, 254] width 1 height 4
radio input "true"
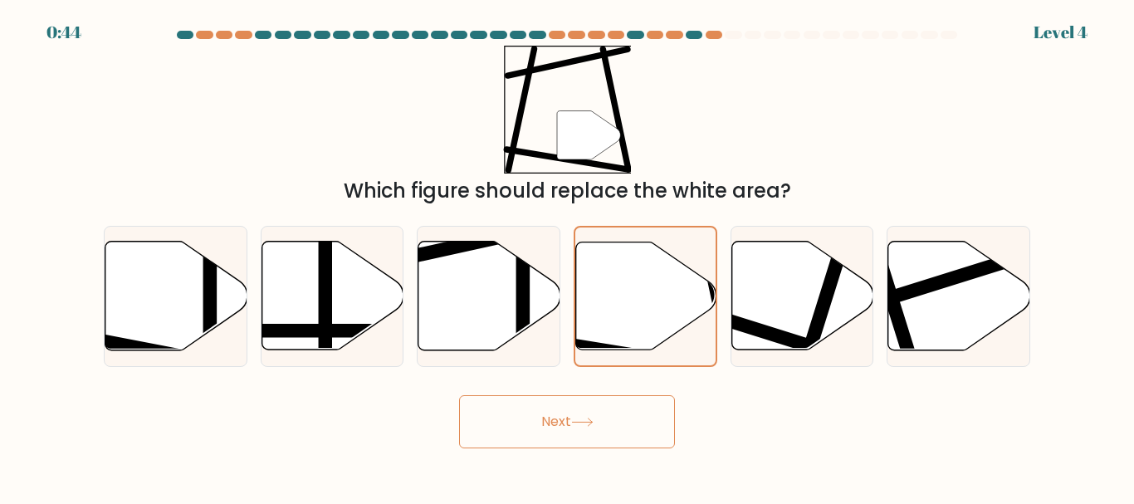
click at [612, 415] on button "Next" at bounding box center [567, 421] width 216 height 53
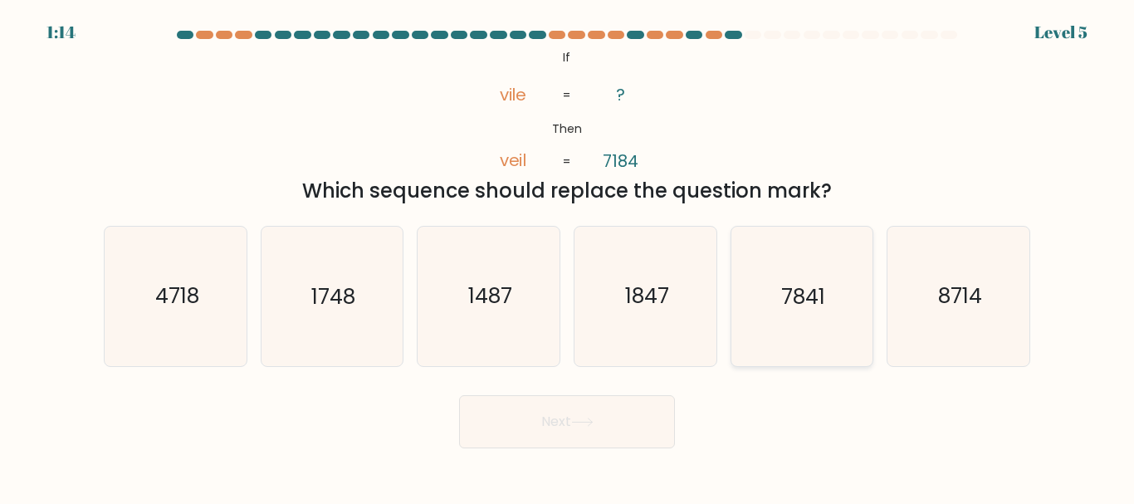
click at [769, 324] on icon "7841" at bounding box center [801, 296] width 139 height 139
click at [568, 256] on input "e. 7841" at bounding box center [567, 254] width 1 height 4
radio input "true"
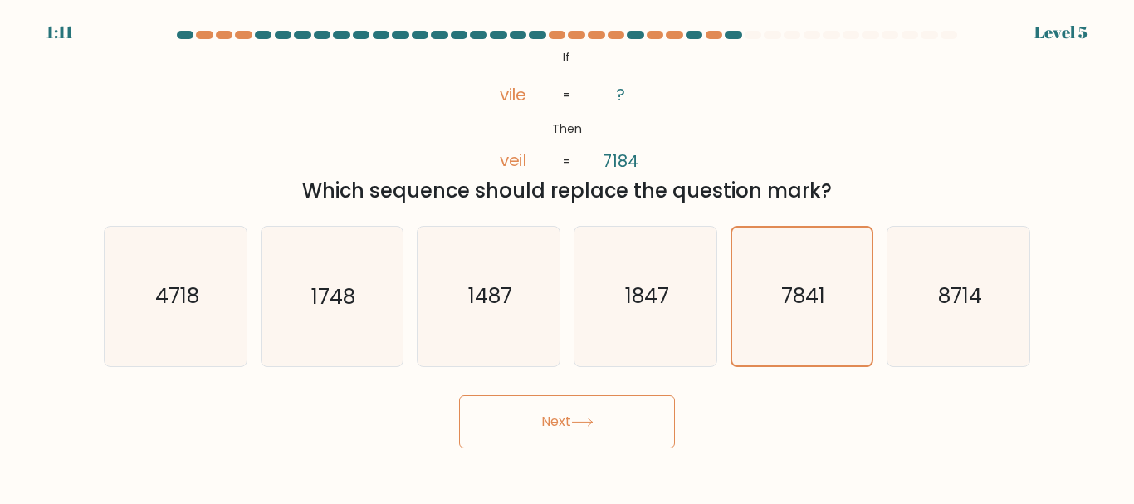
click at [614, 412] on button "Next" at bounding box center [567, 421] width 216 height 53
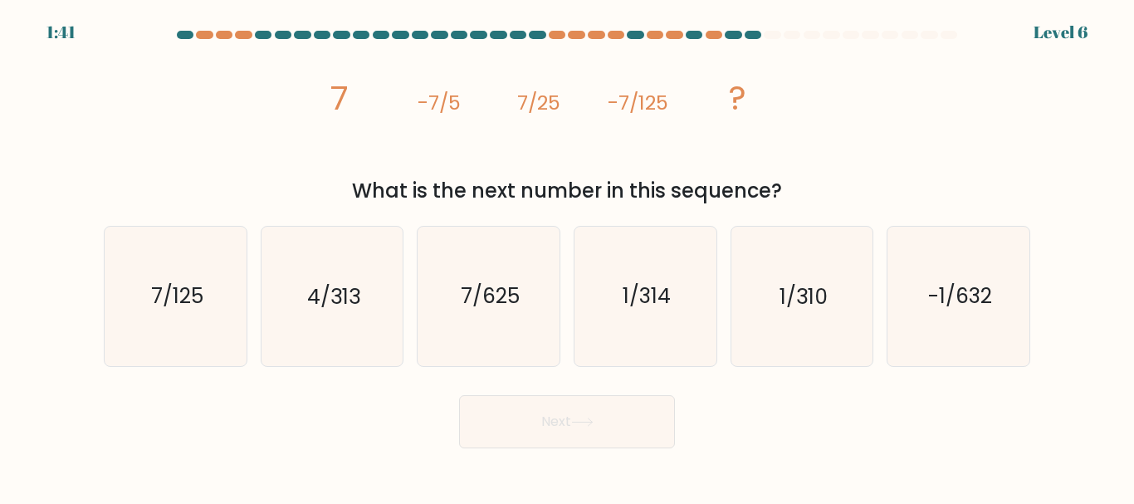
click at [0, 0] on div at bounding box center [0, 0] width 0 height 0
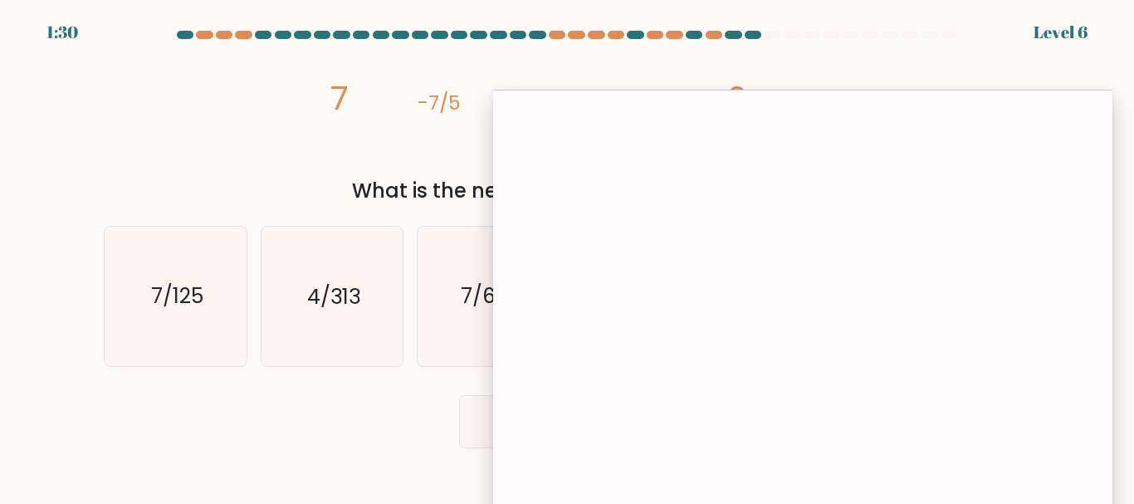
drag, startPoint x: 812, startPoint y: 32, endPoint x: 784, endPoint y: 99, distance: 72.1
click at [784, 99] on div at bounding box center [802, 323] width 619 height 466
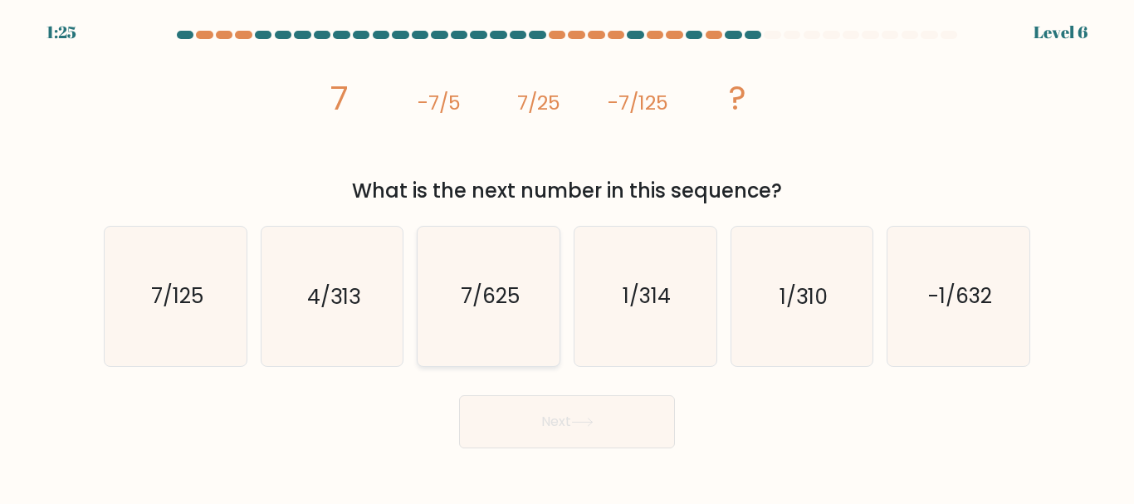
click at [476, 306] on text "7/625" at bounding box center [490, 296] width 59 height 29
click at [567, 256] on input "c. 7/625" at bounding box center [567, 254] width 1 height 4
radio input "true"
click at [547, 415] on button "Next" at bounding box center [567, 421] width 216 height 53
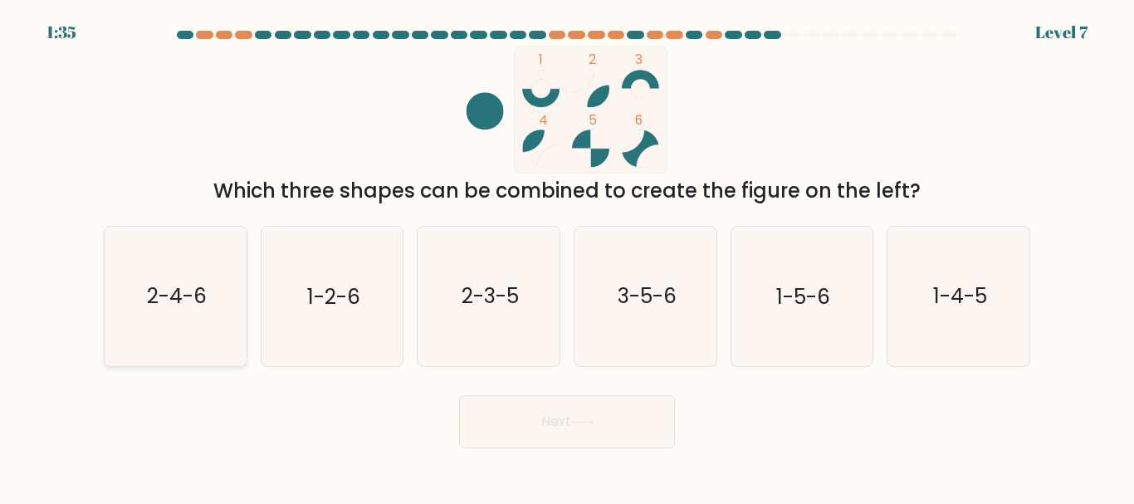
click at [163, 329] on icon "2-4-6" at bounding box center [175, 296] width 139 height 139
click at [567, 256] on input "a. 2-4-6" at bounding box center [567, 254] width 1 height 4
radio input "true"
click at [534, 424] on button "Next" at bounding box center [567, 421] width 216 height 53
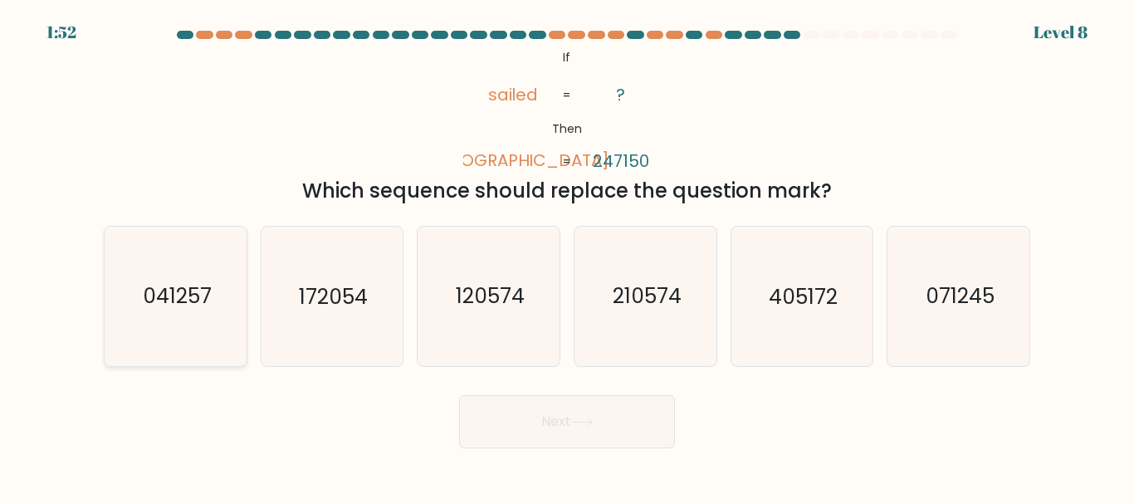
click at [188, 286] on text "041257" at bounding box center [176, 296] width 69 height 29
click at [567, 256] on input "a. 041257" at bounding box center [567, 254] width 1 height 4
radio input "true"
click at [578, 430] on button "Next" at bounding box center [567, 421] width 216 height 53
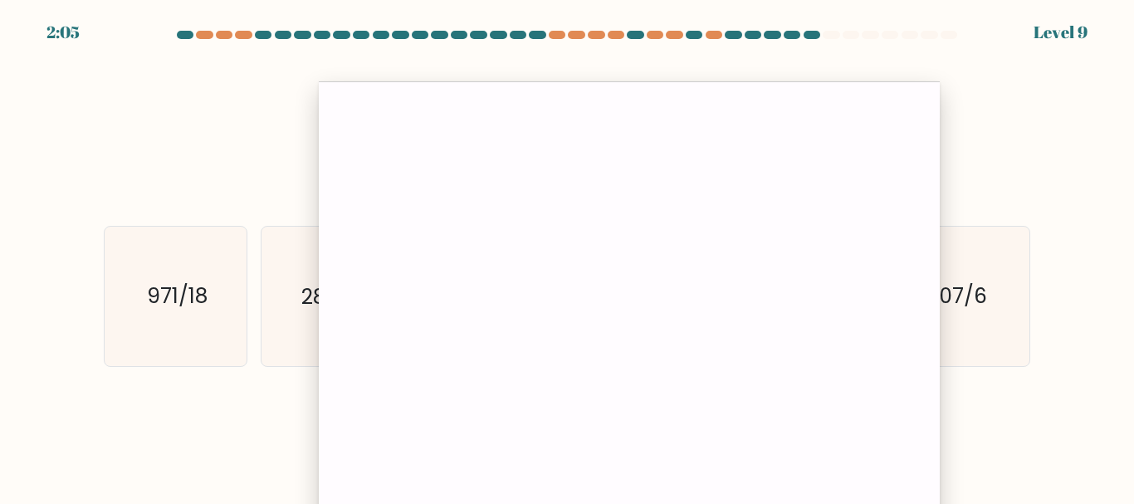
drag, startPoint x: 992, startPoint y: 104, endPoint x: 818, endPoint y: 95, distance: 174.5
click at [818, 95] on div at bounding box center [629, 314] width 621 height 466
click at [910, 95] on div at bounding box center [629, 314] width 621 height 466
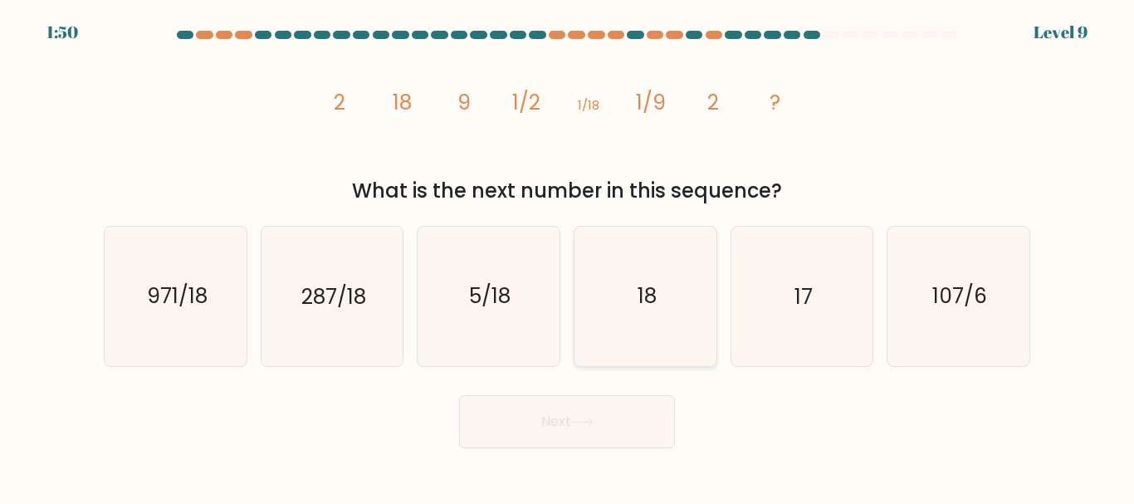
click at [614, 275] on icon "18" at bounding box center [645, 296] width 139 height 139
click at [568, 256] on input "d. 18" at bounding box center [567, 254] width 1 height 4
radio input "true"
click at [593, 415] on button "Next" at bounding box center [567, 421] width 216 height 53
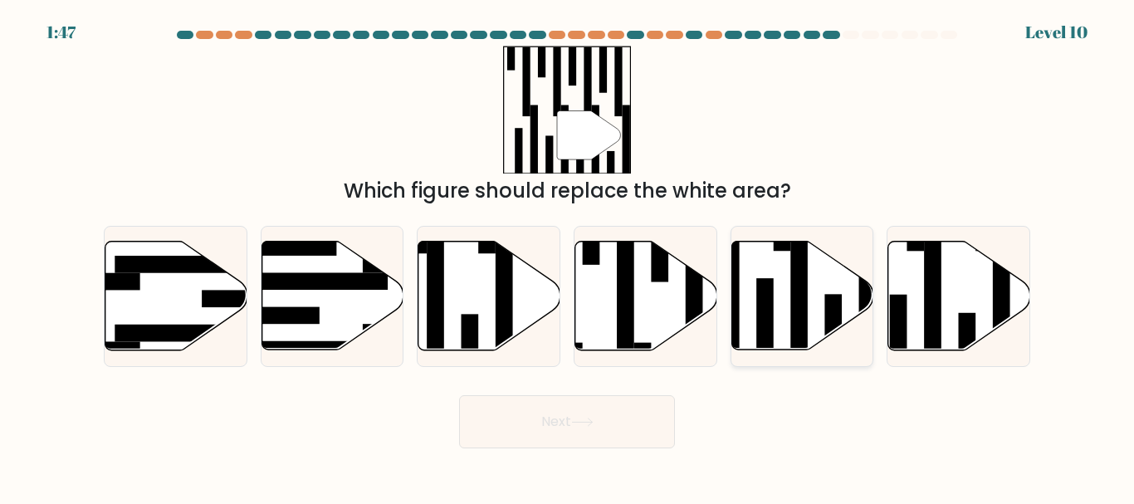
click at [791, 290] on rect at bounding box center [798, 303] width 17 height 154
click at [568, 256] on input "e." at bounding box center [567, 254] width 1 height 4
radio input "true"
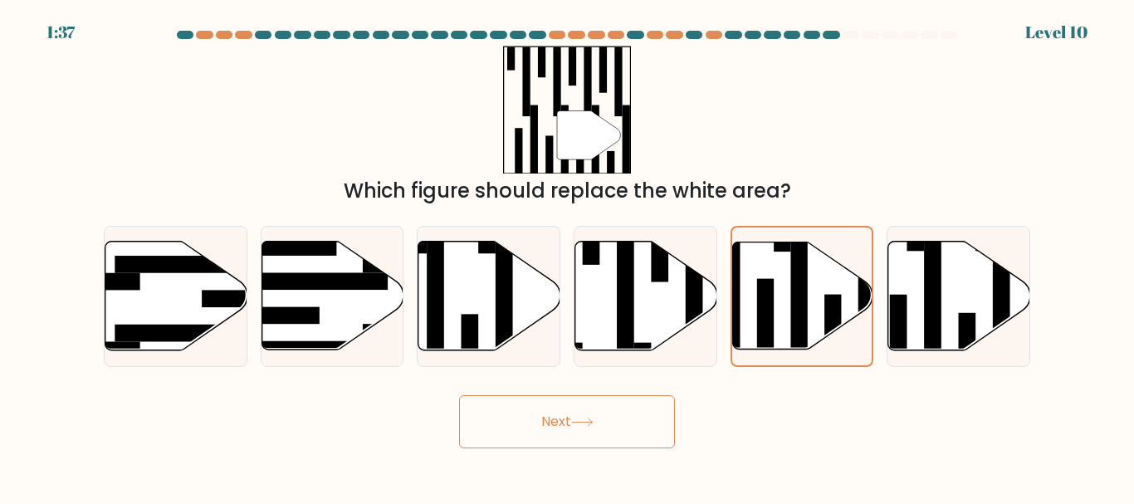
click at [648, 420] on button "Next" at bounding box center [567, 421] width 216 height 53
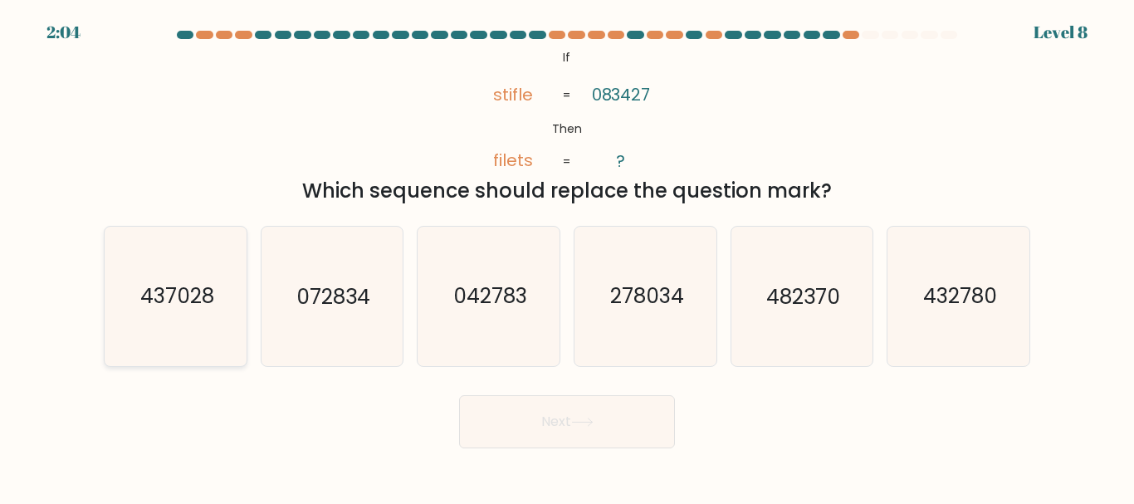
click at [188, 300] on text "437028" at bounding box center [176, 296] width 74 height 29
click at [567, 256] on input "a. 437028" at bounding box center [567, 254] width 1 height 4
radio input "true"
click at [938, 303] on text "432780" at bounding box center [960, 296] width 74 height 29
click at [568, 256] on input "f. 432780" at bounding box center [567, 254] width 1 height 4
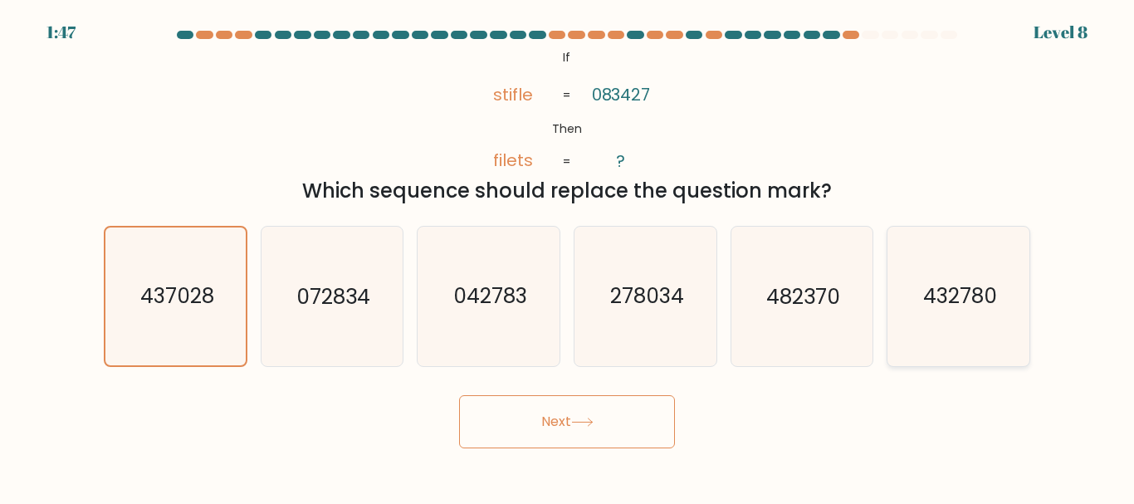
radio input "true"
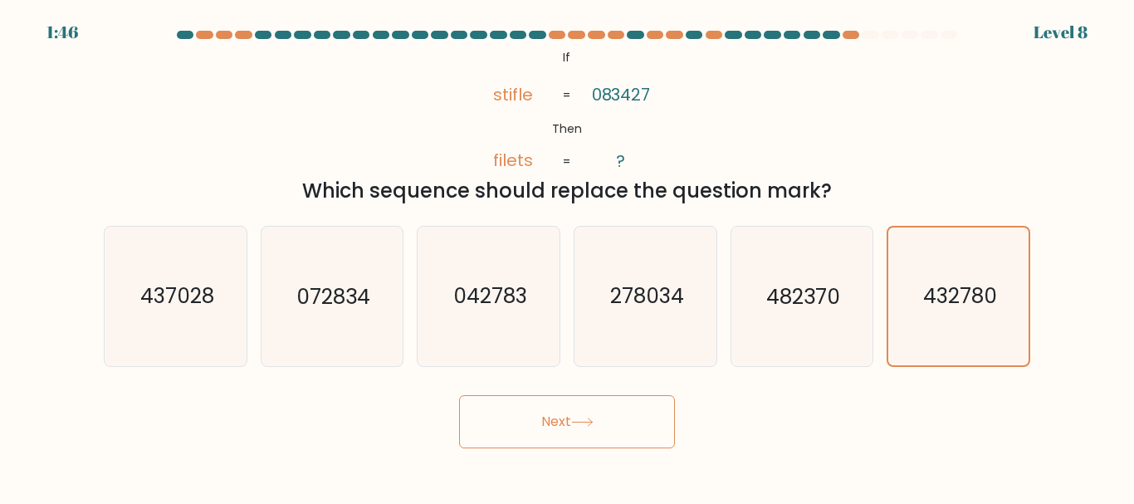
click at [564, 418] on button "Next" at bounding box center [567, 421] width 216 height 53
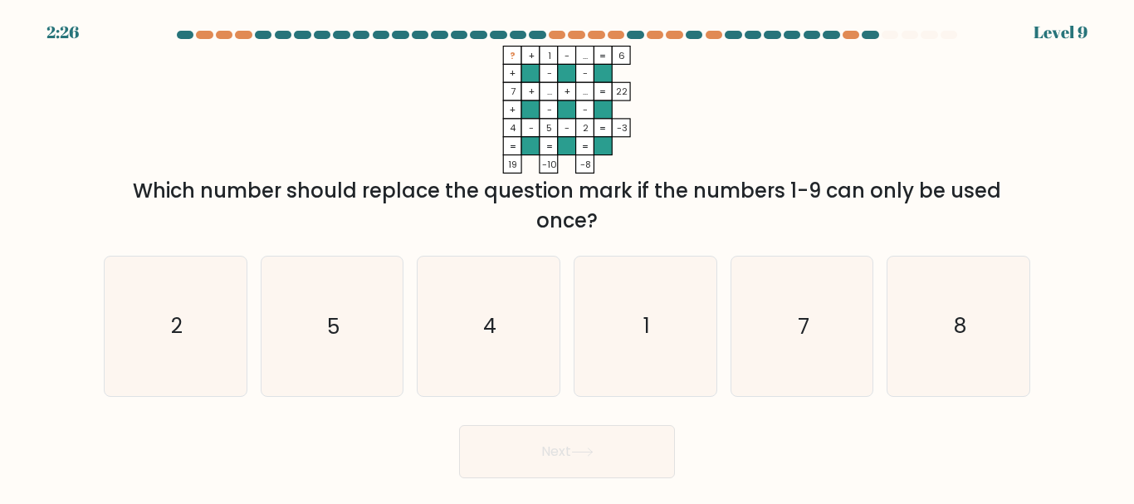
click at [0, 0] on div at bounding box center [0, 0] width 0 height 0
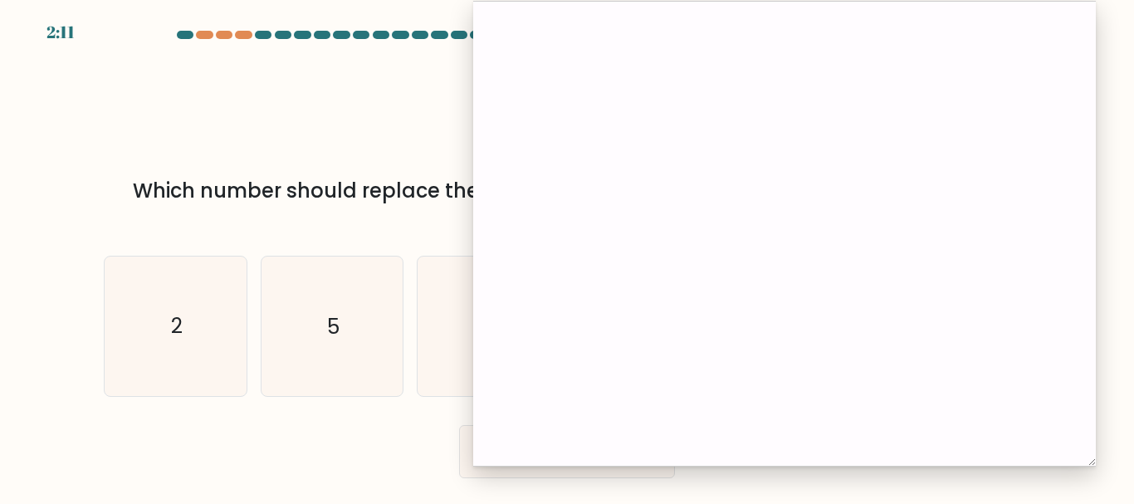
drag, startPoint x: 617, startPoint y: 94, endPoint x: 772, endPoint y: 6, distance: 177.7
click at [772, 6] on div at bounding box center [784, 234] width 622 height 466
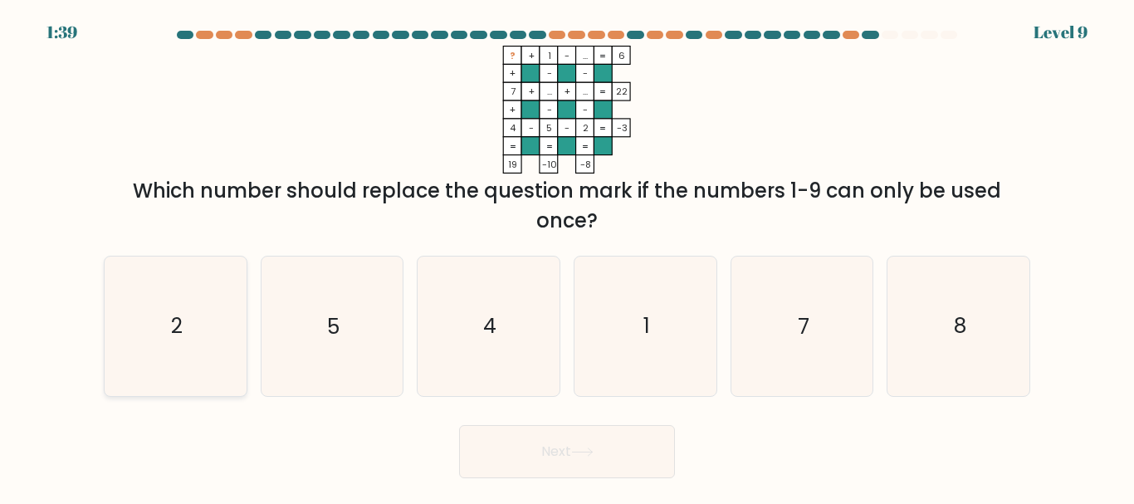
click at [217, 330] on icon "2" at bounding box center [175, 325] width 139 height 139
click at [567, 256] on input "a. 2" at bounding box center [567, 254] width 1 height 4
radio input "true"
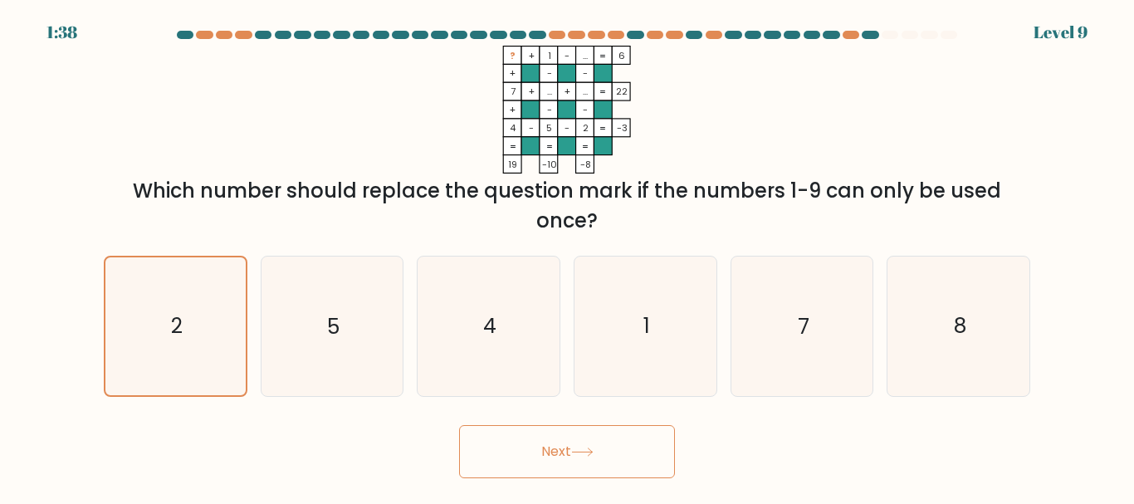
click at [538, 436] on button "Next" at bounding box center [567, 451] width 216 height 53
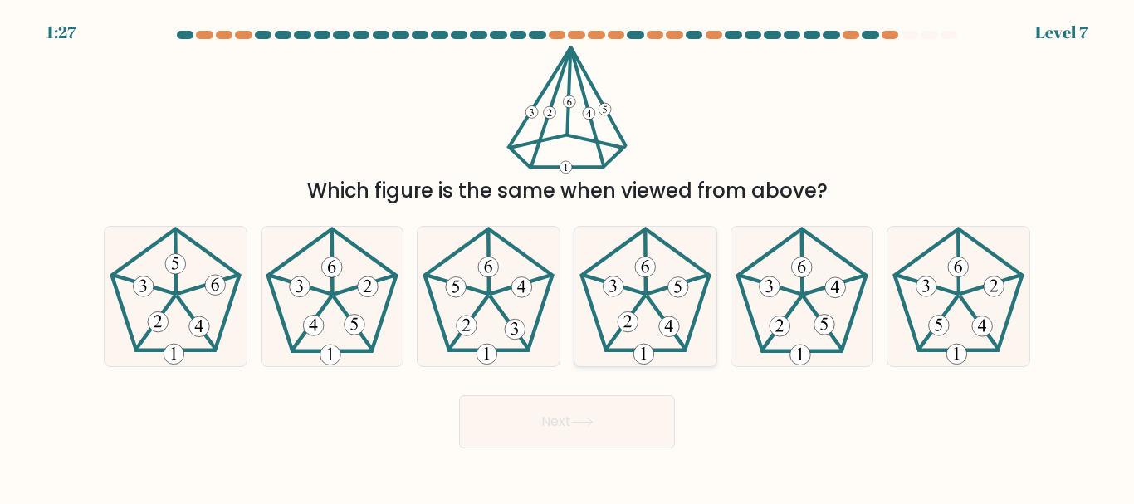
click at [641, 271] on 636 at bounding box center [645, 267] width 21 height 21
click at [568, 256] on input "d." at bounding box center [567, 254] width 1 height 4
radio input "true"
click at [591, 417] on icon at bounding box center [582, 421] width 22 height 9
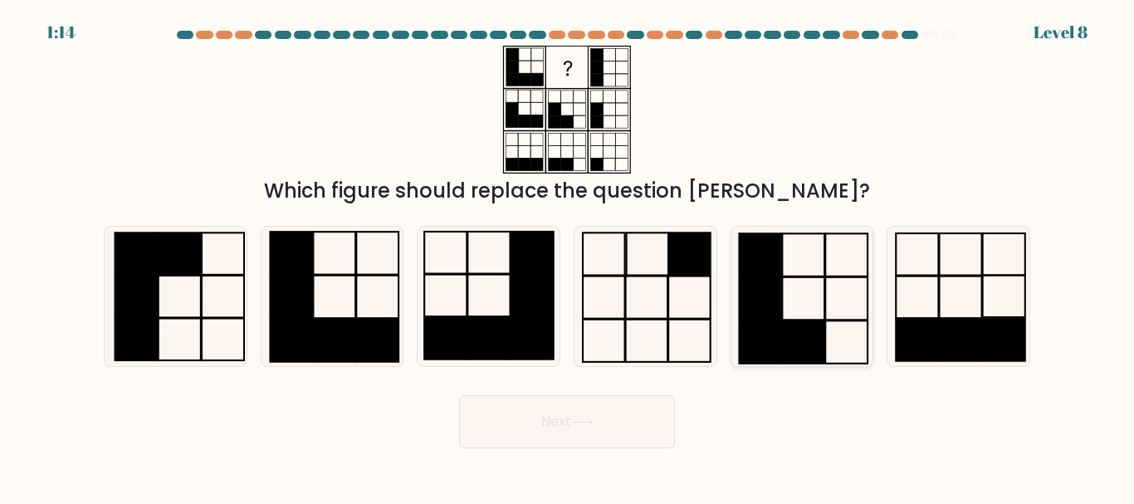
click at [778, 332] on rect at bounding box center [760, 341] width 42 height 42
click at [568, 256] on input "e." at bounding box center [567, 254] width 1 height 4
radio input "true"
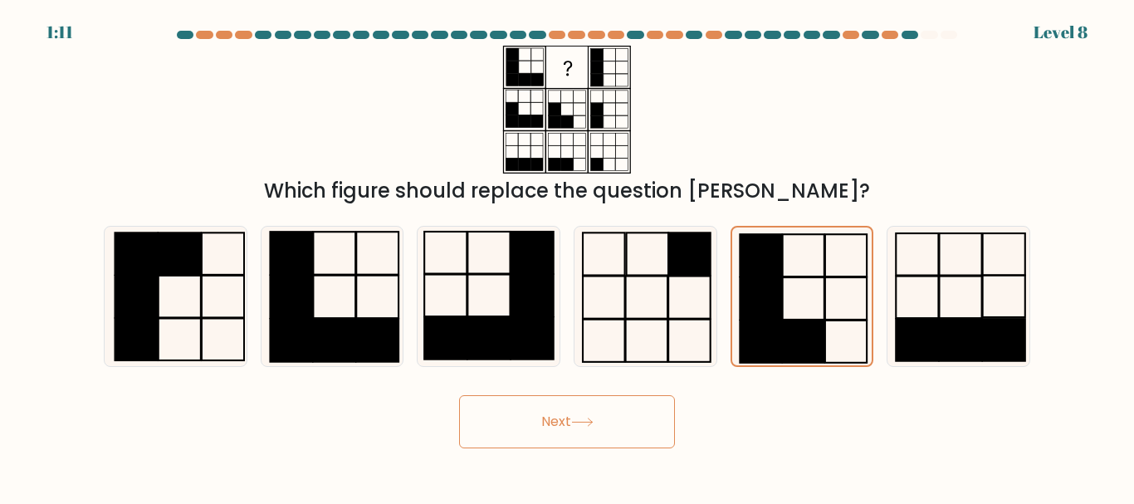
click at [637, 415] on button "Next" at bounding box center [567, 421] width 216 height 53
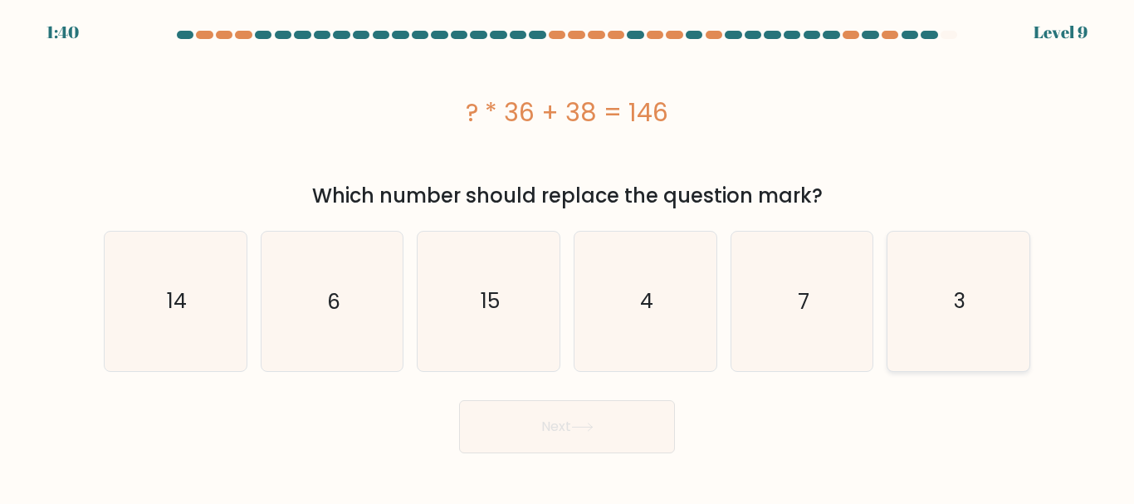
click at [984, 288] on icon "3" at bounding box center [958, 301] width 139 height 139
click at [568, 256] on input "f. 3" at bounding box center [567, 254] width 1 height 4
radio input "true"
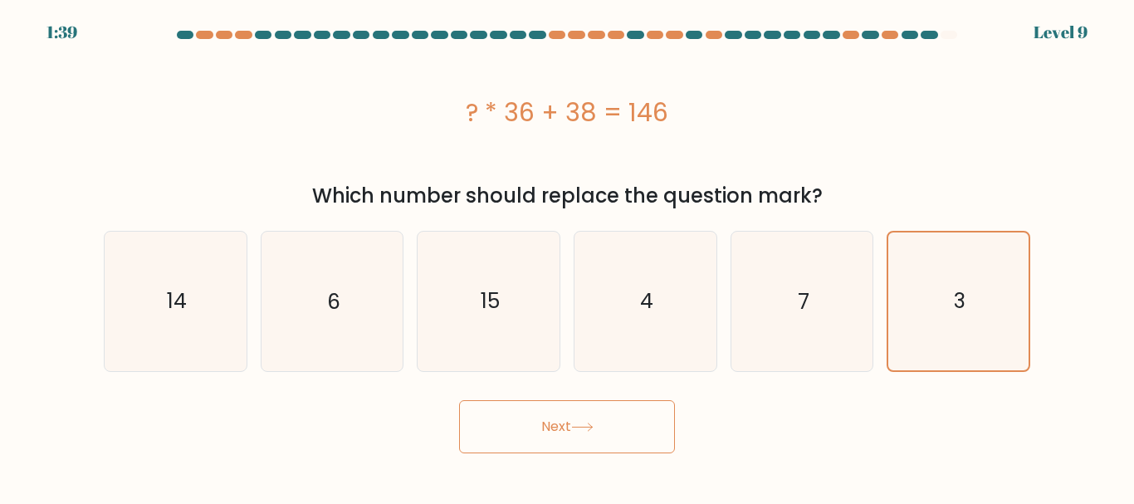
click at [613, 429] on button "Next" at bounding box center [567, 426] width 216 height 53
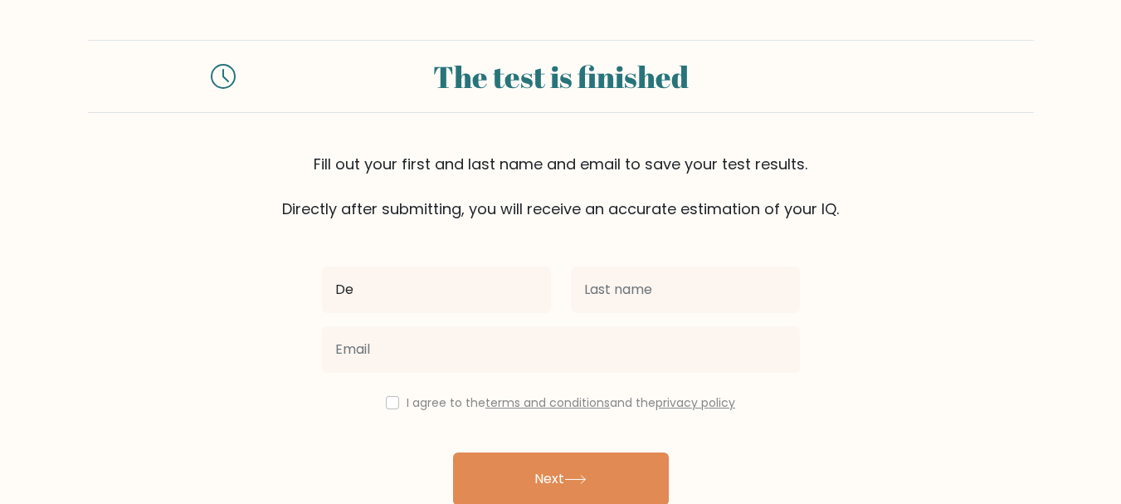
type input "[PERSON_NAME]"
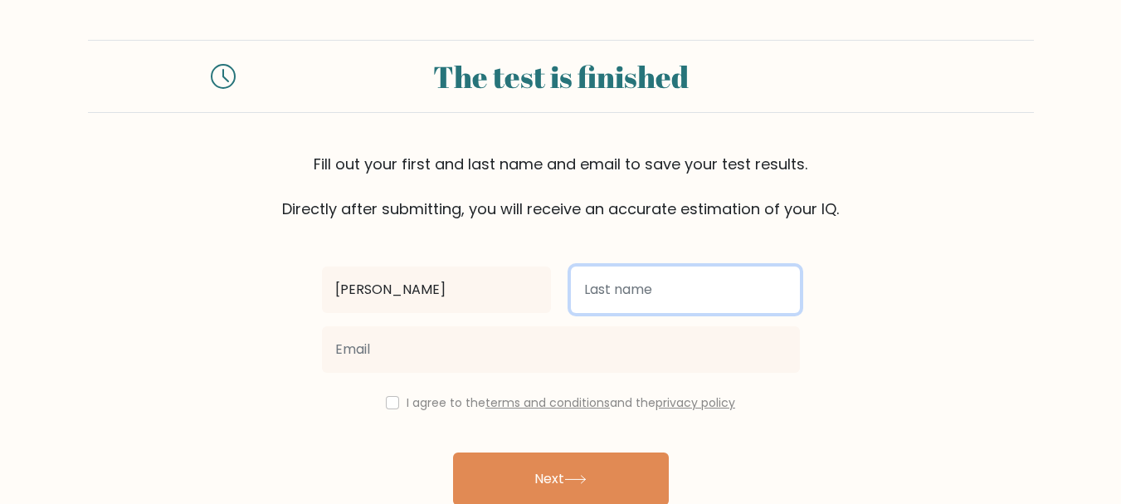
click at [636, 296] on input "text" at bounding box center [685, 289] width 229 height 46
type input "Rutto"
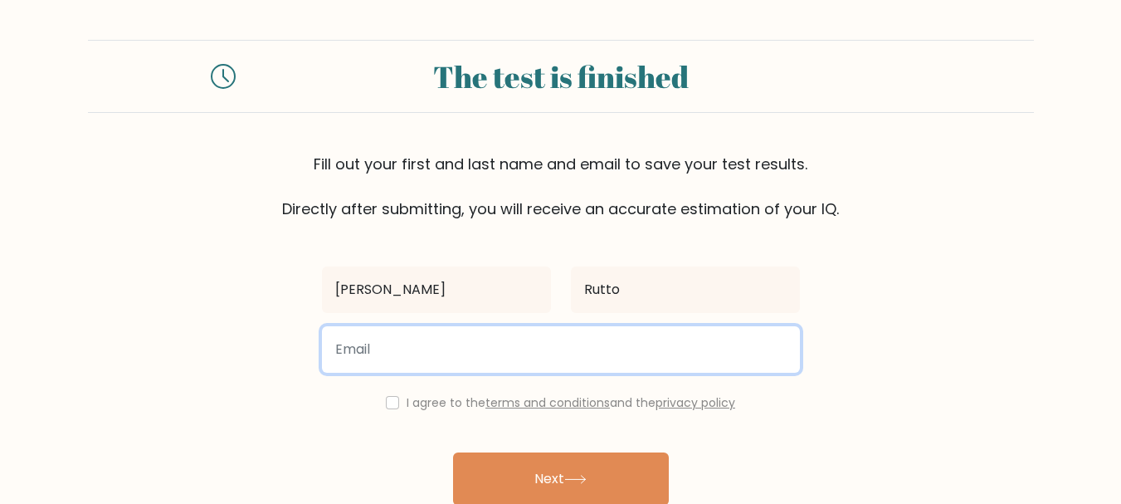
click at [476, 353] on input "email" at bounding box center [561, 349] width 478 height 46
type input "[EMAIL_ADDRESS][DOMAIN_NAME]"
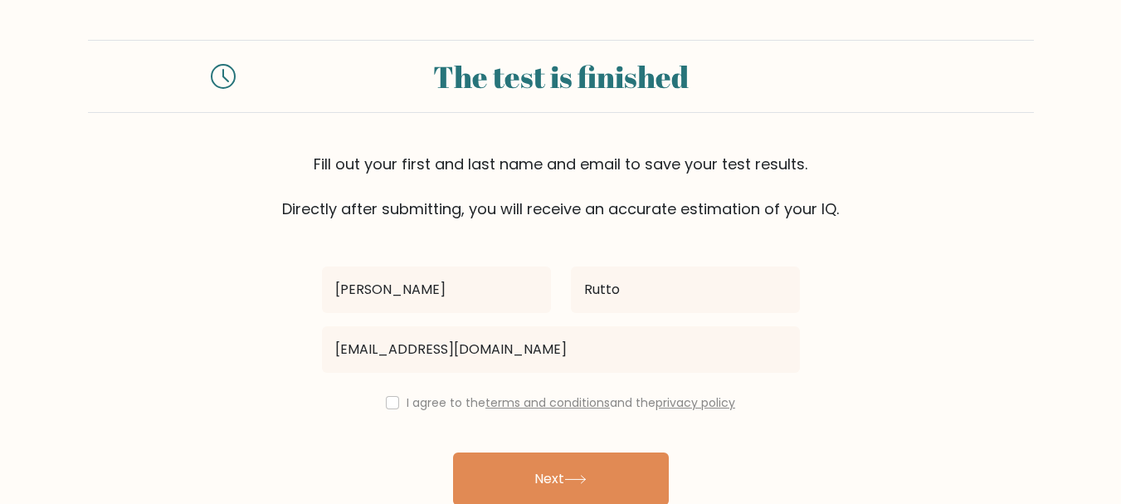
click at [389, 394] on div "I agree to the terms and conditions and the privacy policy" at bounding box center [561, 403] width 498 height 20
click at [397, 410] on div "I agree to the terms and conditions and the privacy policy" at bounding box center [561, 403] width 498 height 20
click at [392, 406] on input "checkbox" at bounding box center [392, 402] width 13 height 13
checkbox input "true"
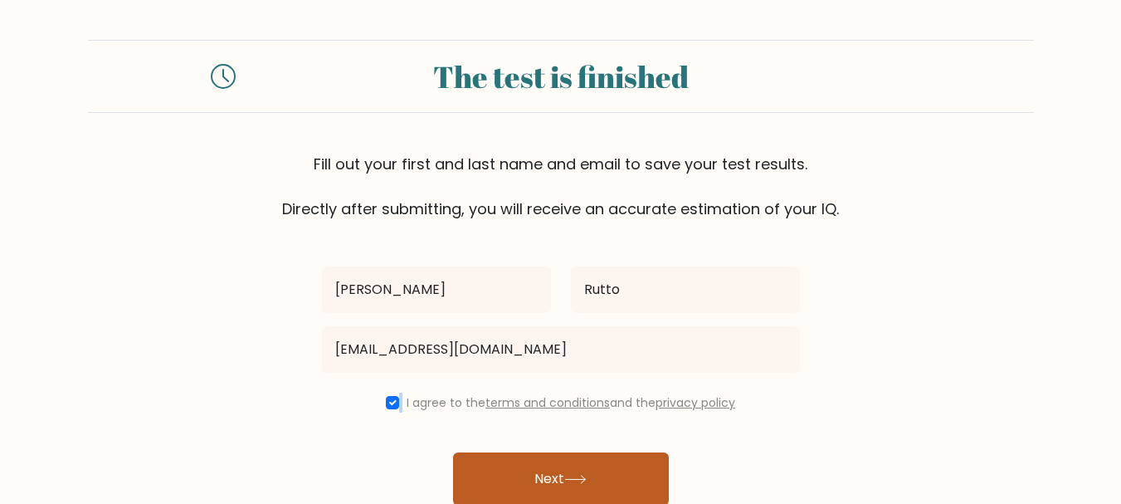
click at [490, 471] on button "Next" at bounding box center [561, 478] width 216 height 53
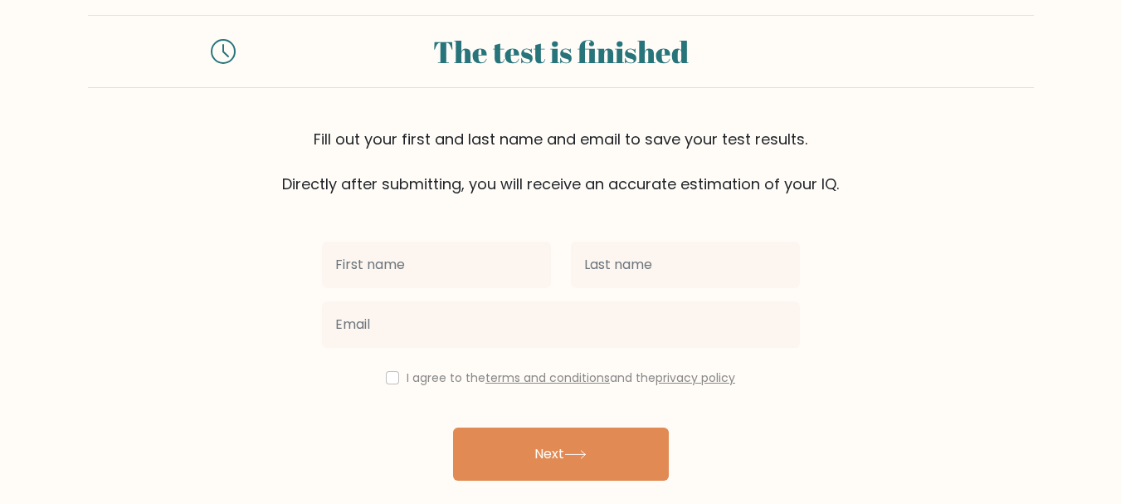
scroll to position [74, 0]
type input "Dennis"
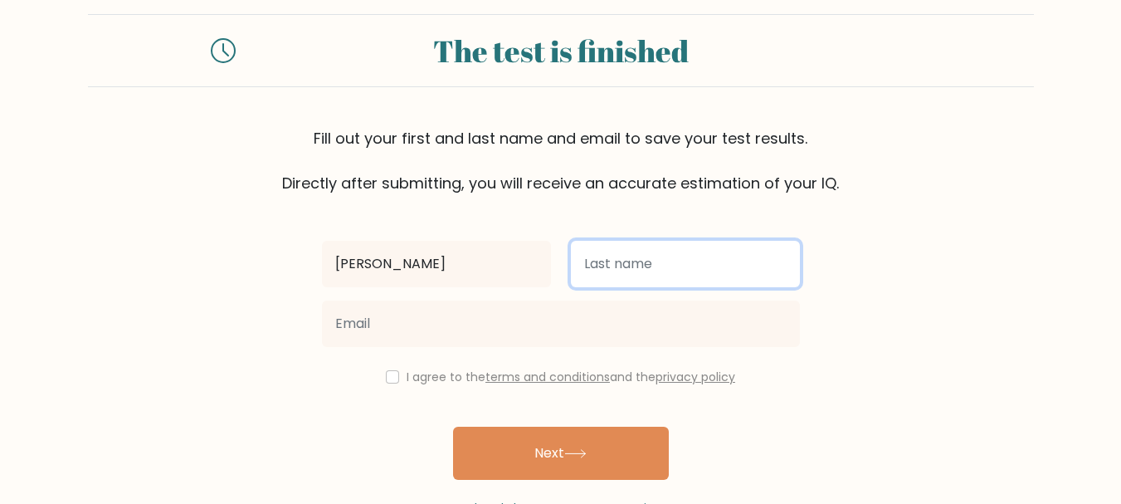
click at [627, 285] on input "text" at bounding box center [685, 264] width 229 height 46
type input "Rutto"
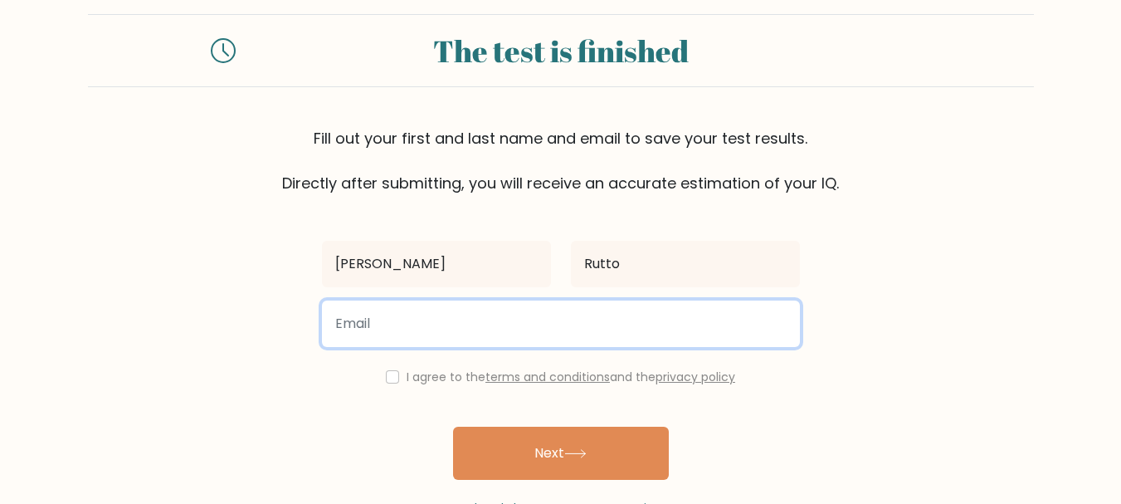
click at [563, 318] on input "email" at bounding box center [561, 323] width 478 height 46
type input "kipkoechd09@gmail.com"
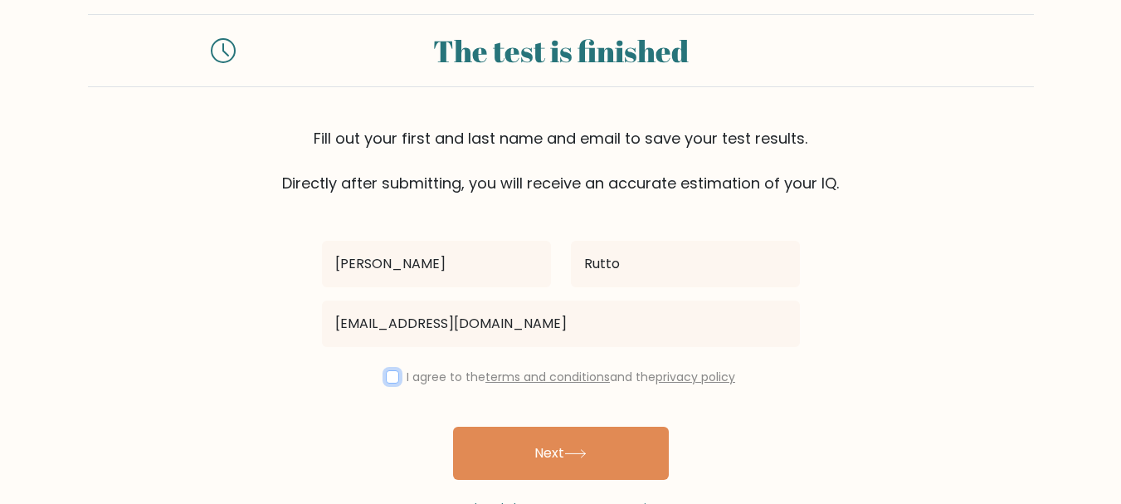
click at [393, 373] on input "checkbox" at bounding box center [392, 376] width 13 height 13
checkbox input "true"
click at [499, 440] on button "Next" at bounding box center [561, 453] width 216 height 53
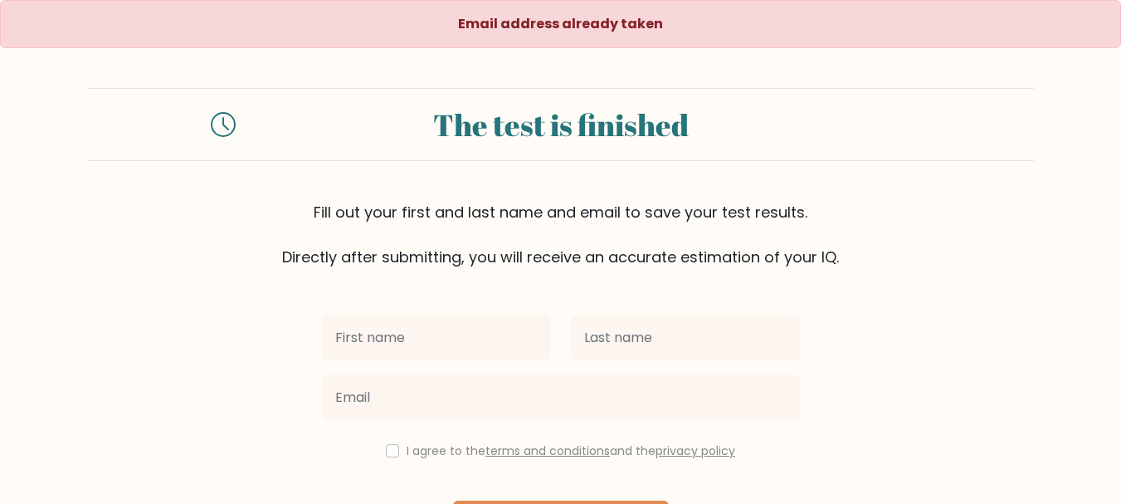
click at [232, 128] on icon at bounding box center [223, 124] width 25 height 25
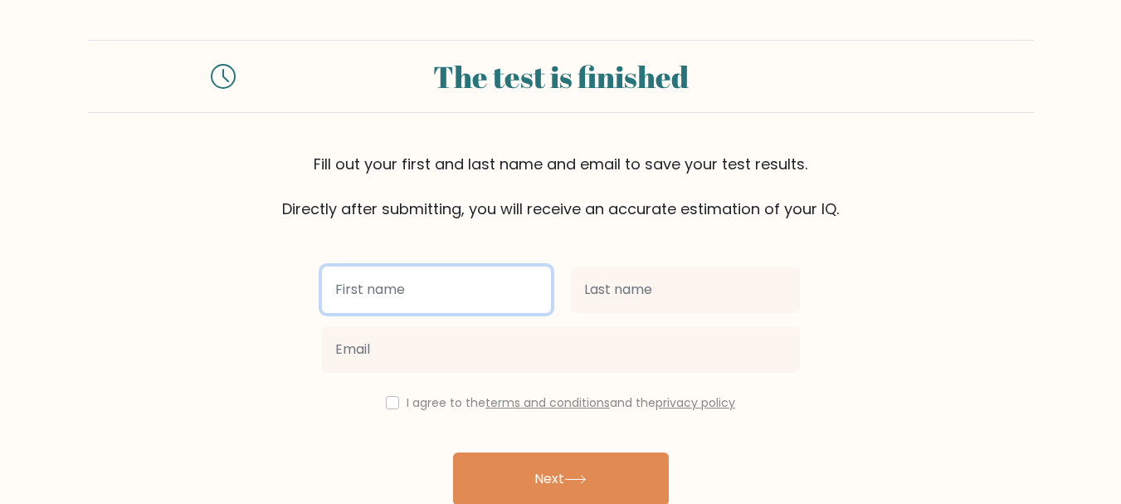
click at [505, 300] on input "text" at bounding box center [436, 289] width 229 height 46
click at [471, 293] on input "text" at bounding box center [436, 289] width 229 height 46
type input "[PERSON_NAME]"
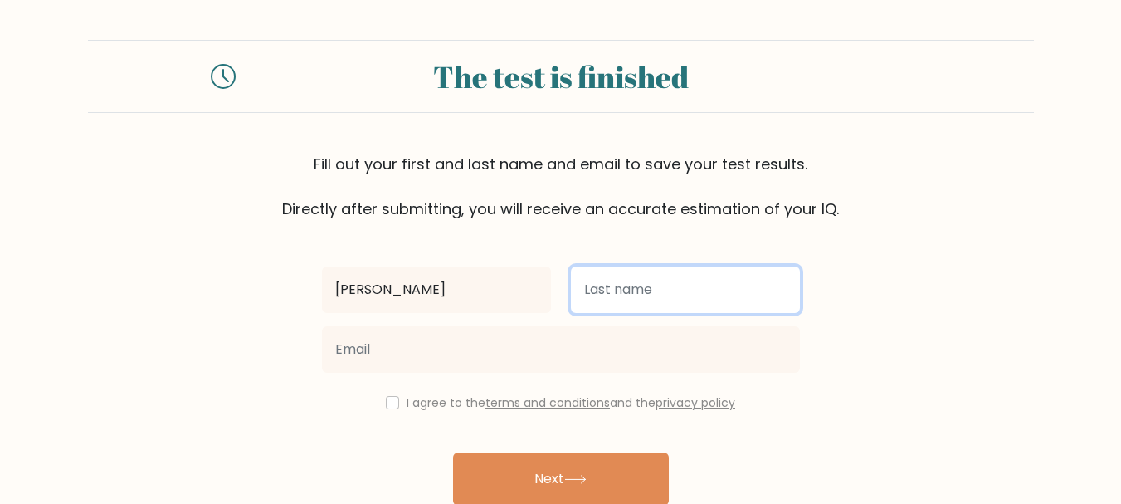
click at [607, 303] on input "text" at bounding box center [685, 289] width 229 height 46
type input "Rutto"
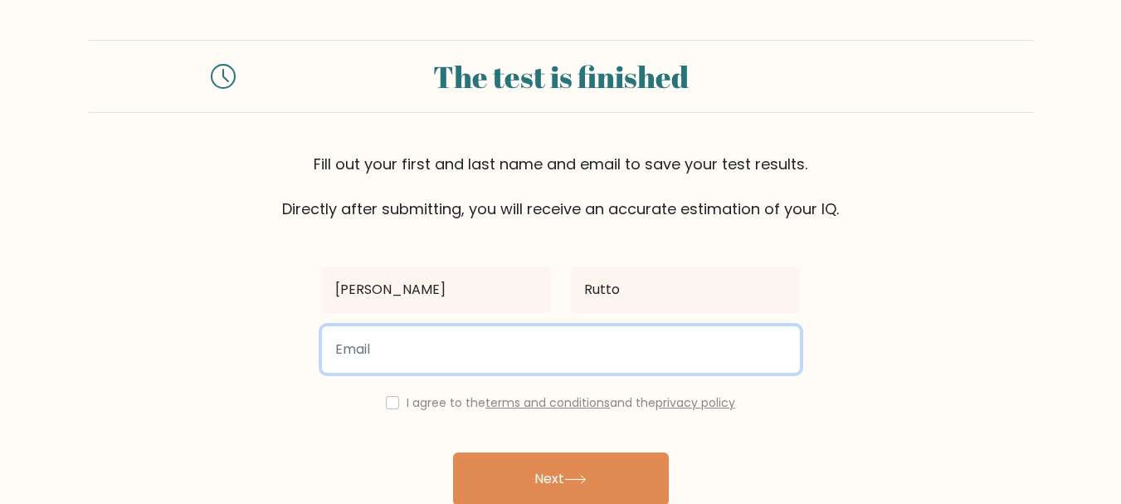
click at [461, 349] on input "email" at bounding box center [561, 349] width 478 height 46
type input "ruttoa10@gmail.com"
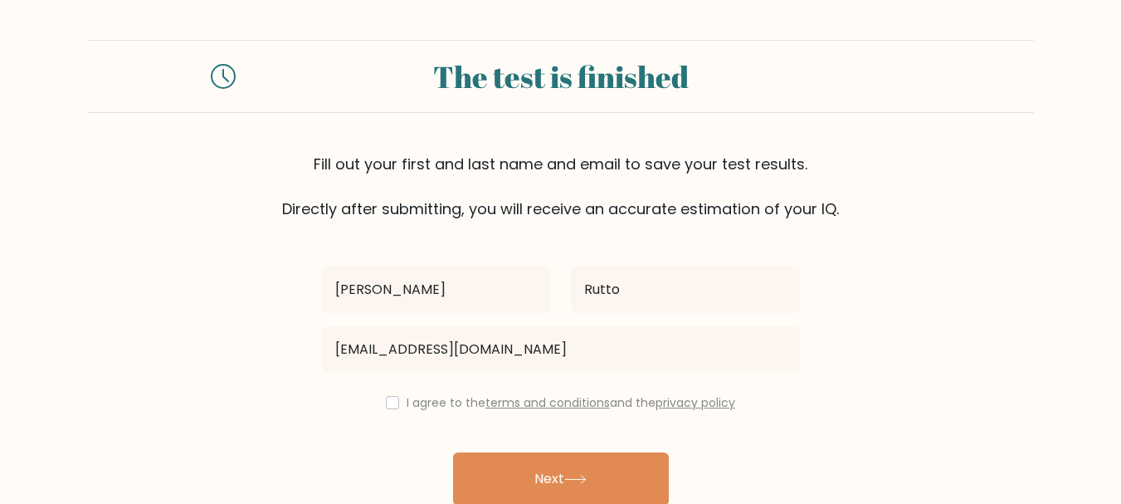
click at [396, 408] on div "I agree to the terms and conditions and the privacy policy" at bounding box center [561, 403] width 498 height 20
click at [402, 405] on div "I agree to the terms and conditions and the privacy policy" at bounding box center [561, 403] width 498 height 20
click at [398, 406] on div "I agree to the terms and conditions and the privacy policy" at bounding box center [561, 403] width 498 height 20
click at [391, 405] on input "checkbox" at bounding box center [392, 402] width 13 height 13
checkbox input "true"
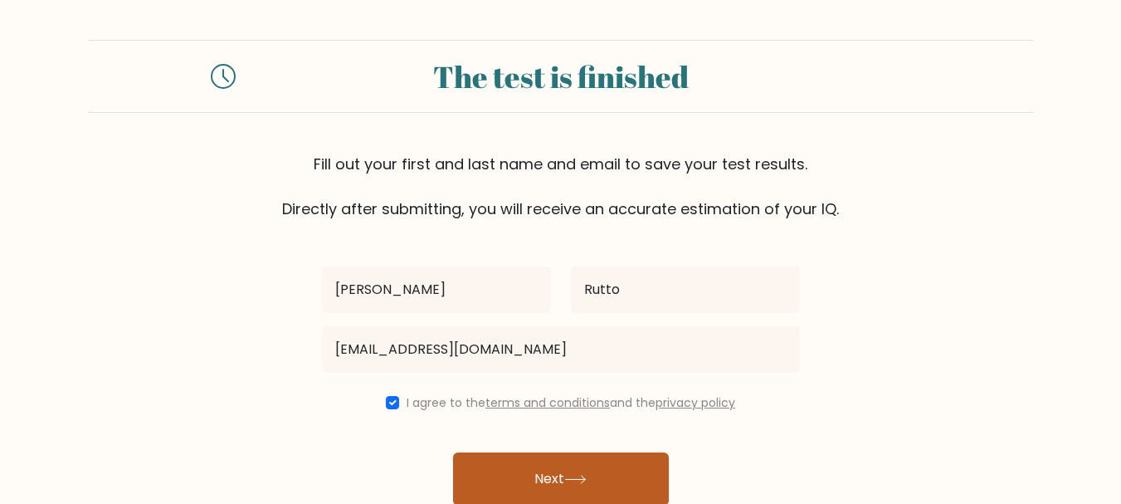
click at [600, 482] on button "Next" at bounding box center [561, 478] width 216 height 53
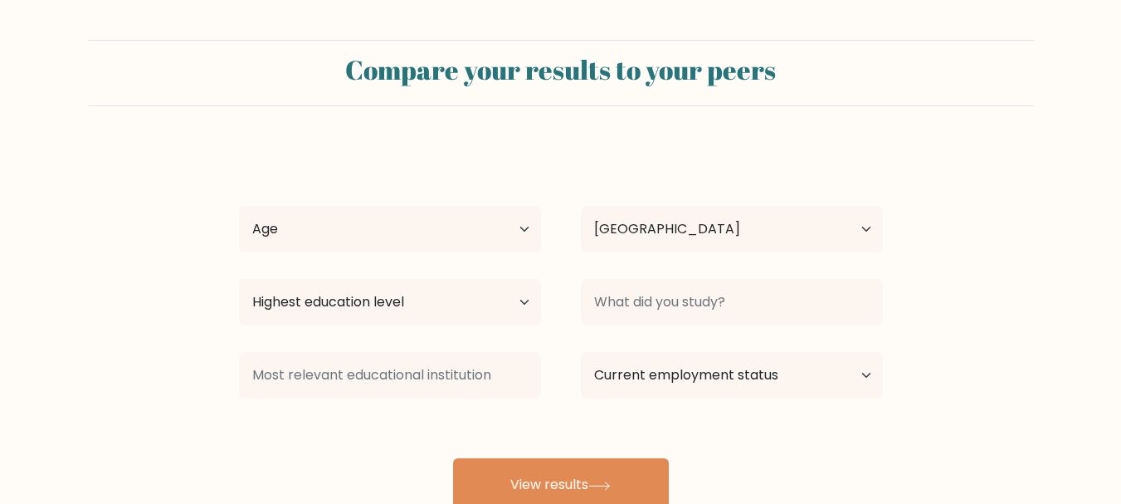
select select "KE"
click at [462, 298] on select "Highest education level No schooling Primary Lower Secondary Upper Secondary Oc…" at bounding box center [390, 302] width 302 height 46
select select "occupation_specific"
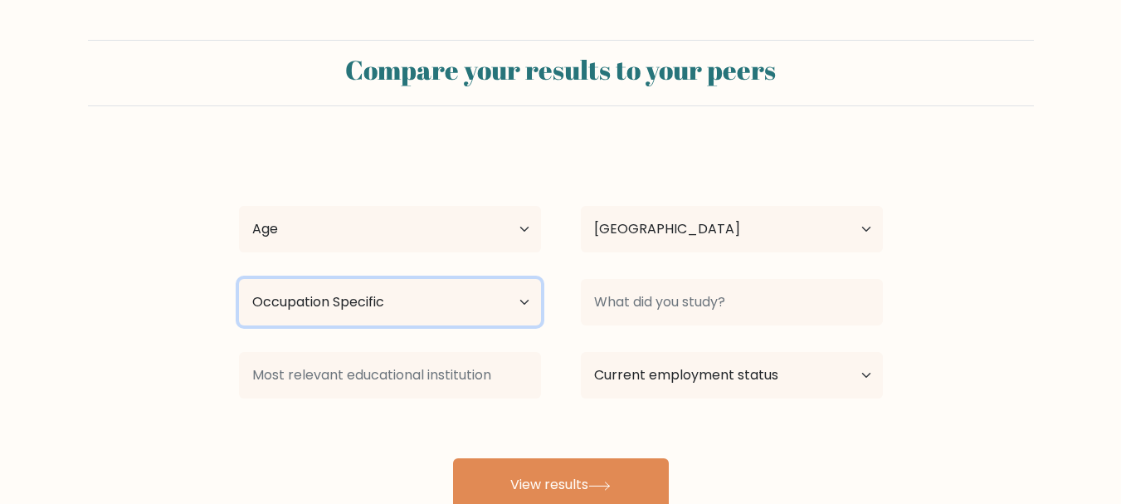
click at [239, 279] on select "Highest education level No schooling Primary Lower Secondary Upper Secondary Oc…" at bounding box center [390, 302] width 302 height 46
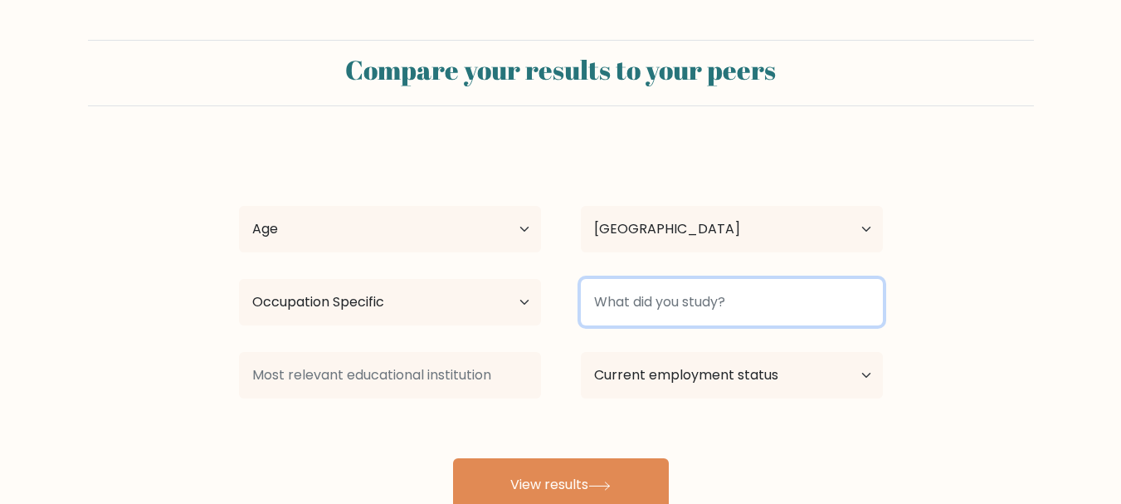
click at [640, 299] on input at bounding box center [732, 302] width 302 height 46
type input "I"
type input "ICT"
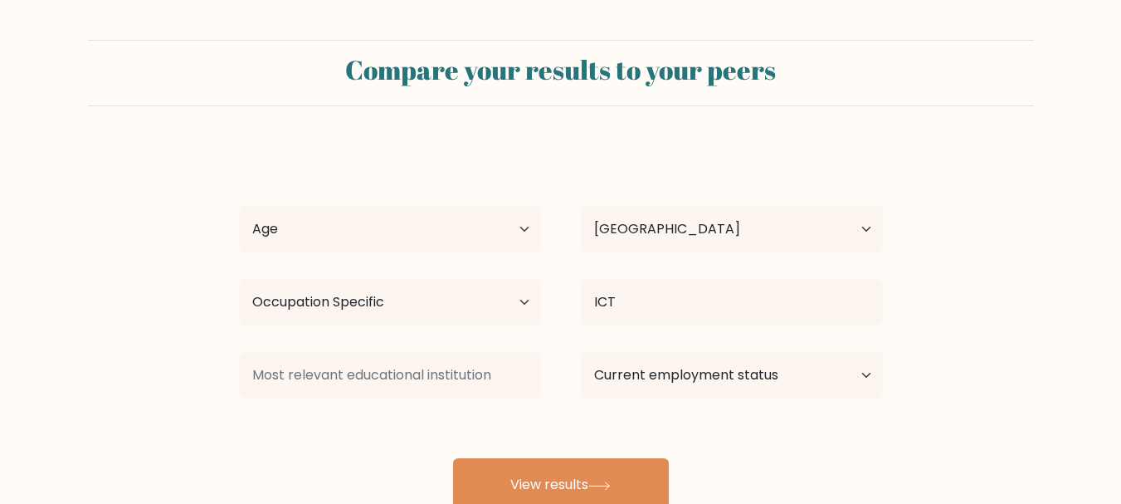
click at [431, 424] on div "Dennis Rutto Age Under 18 years old 18-24 years old 25-34 years old 35-44 years…" at bounding box center [561, 328] width 664 height 365
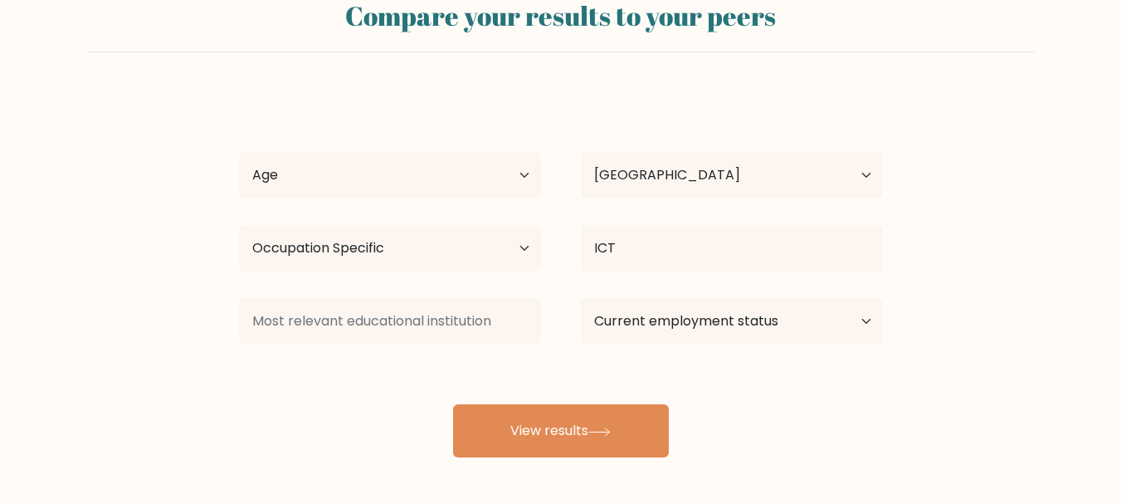
scroll to position [66, 0]
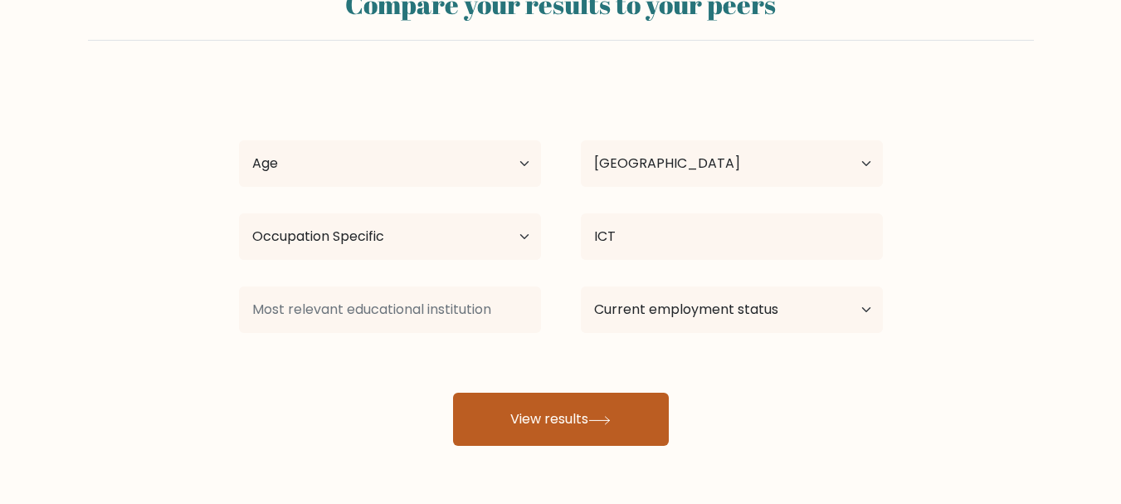
click at [530, 437] on button "View results" at bounding box center [561, 419] width 216 height 53
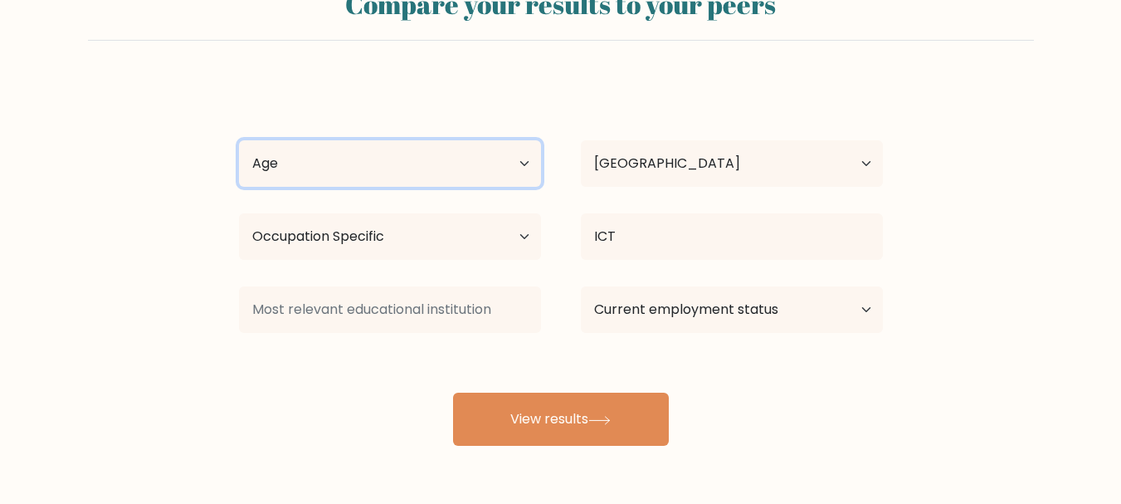
click at [430, 151] on select "Age Under 18 years old 18-24 years old 25-34 years old 35-44 years old 45-54 ye…" at bounding box center [390, 163] width 302 height 46
select select "18_24"
click at [239, 140] on select "Age Under 18 years old 18-24 years old 25-34 years old 35-44 years old 45-54 ye…" at bounding box center [390, 163] width 302 height 46
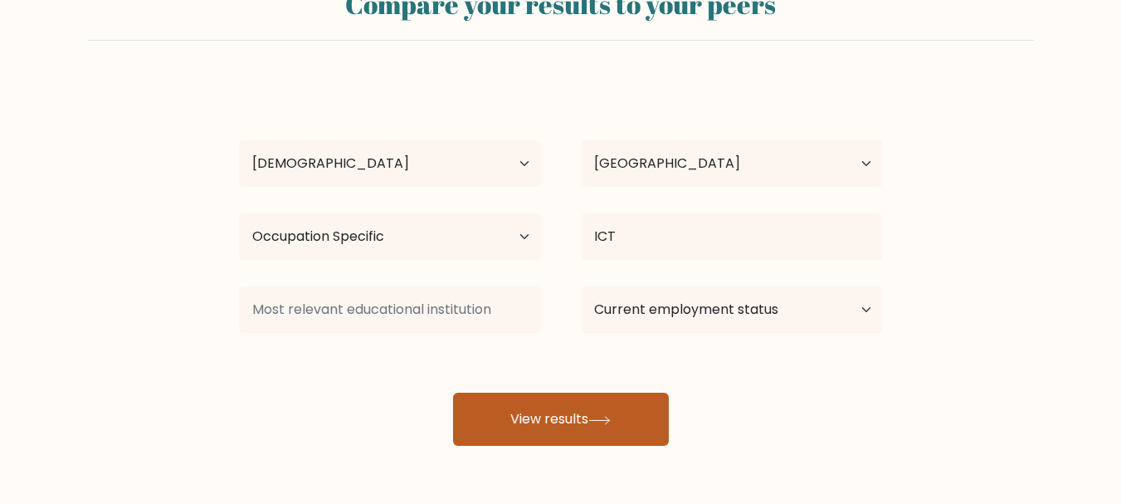
click at [514, 415] on button "View results" at bounding box center [561, 419] width 216 height 53
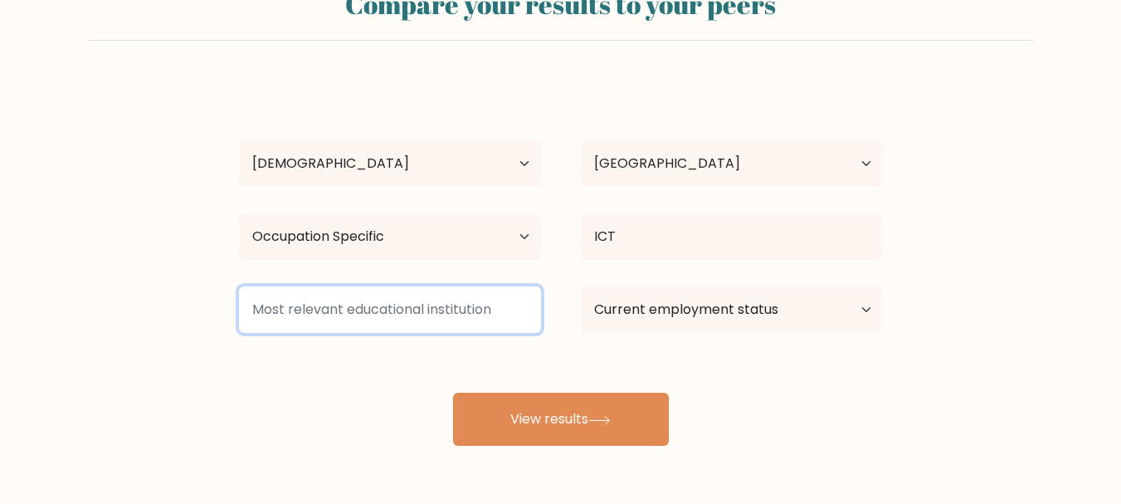
click at [363, 298] on input at bounding box center [390, 309] width 302 height 46
click at [358, 304] on input at bounding box center [390, 309] width 302 height 46
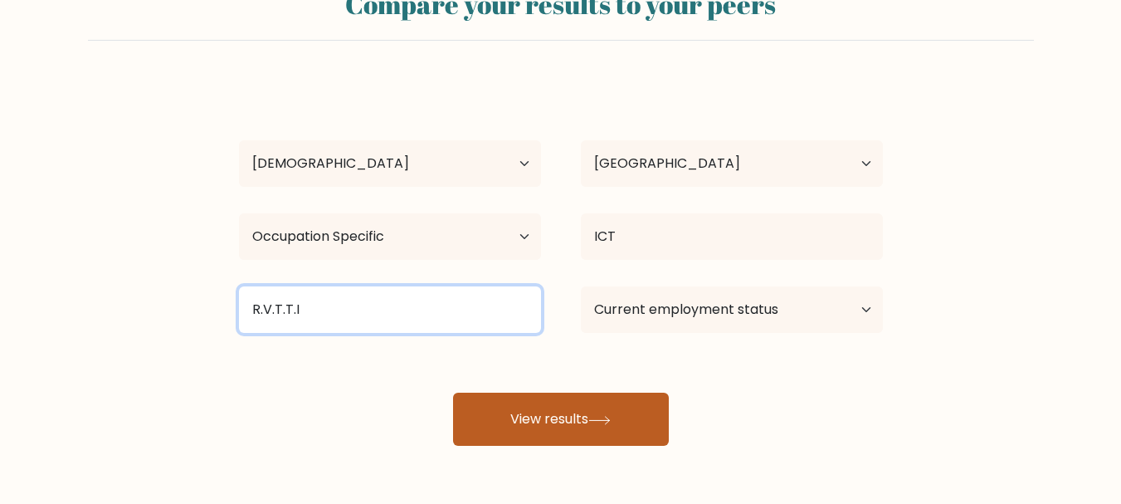
type input "R.V.T.T.I"
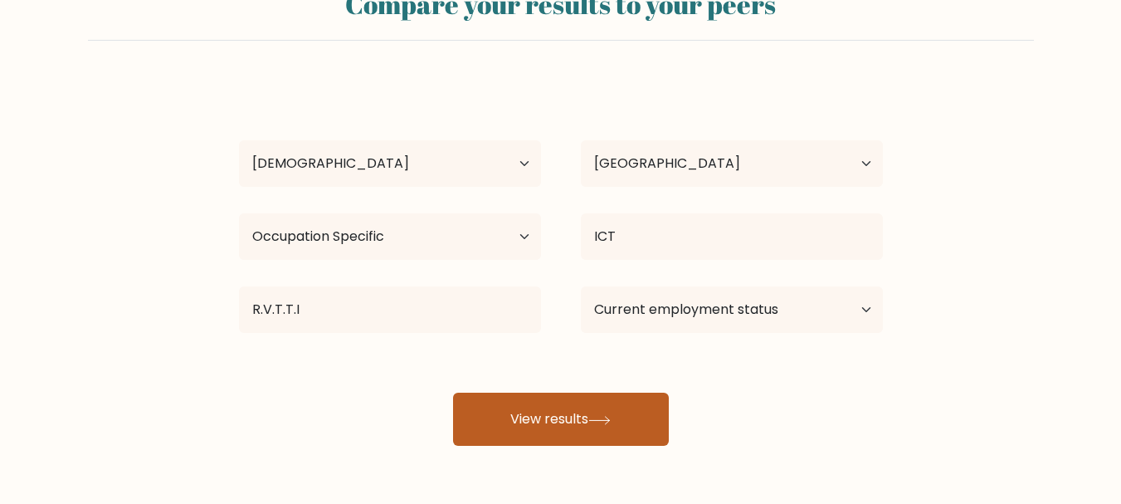
click at [490, 407] on button "View results" at bounding box center [561, 419] width 216 height 53
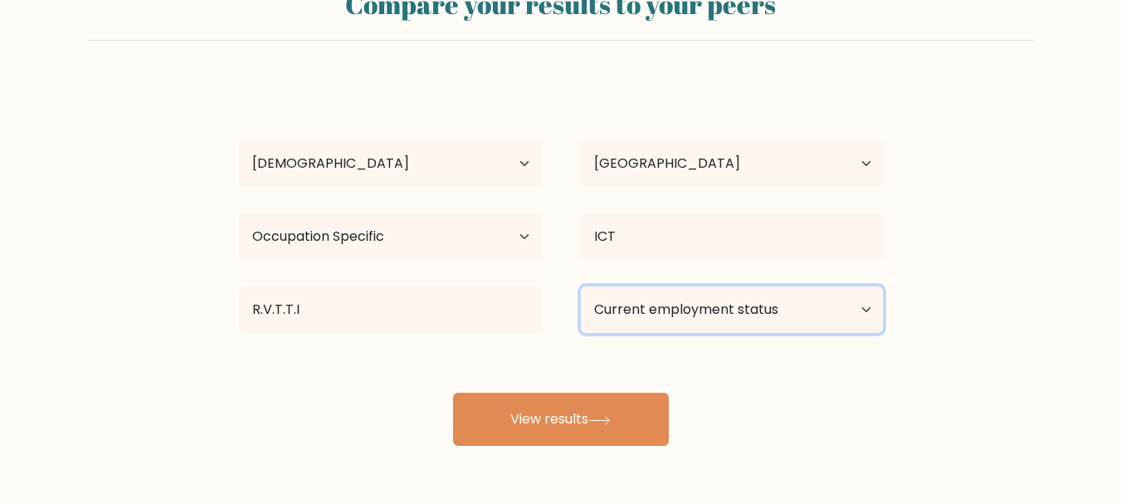
click at [794, 319] on select "Current employment status Employed Student Retired Other / prefer not to answer" at bounding box center [732, 309] width 302 height 46
select select "other"
click at [581, 286] on select "Current employment status Employed Student Retired Other / prefer not to answer" at bounding box center [732, 309] width 302 height 46
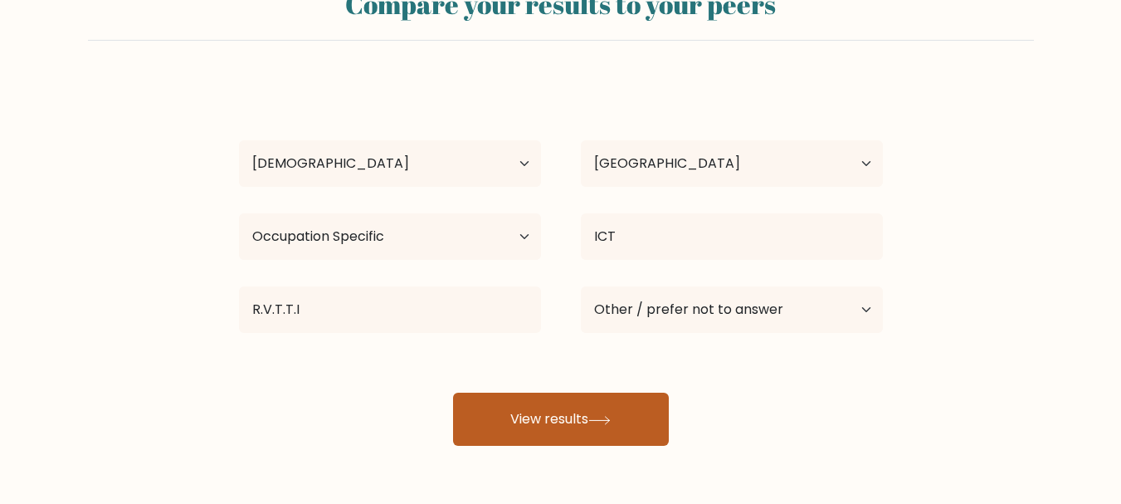
click at [623, 417] on button "View results" at bounding box center [561, 419] width 216 height 53
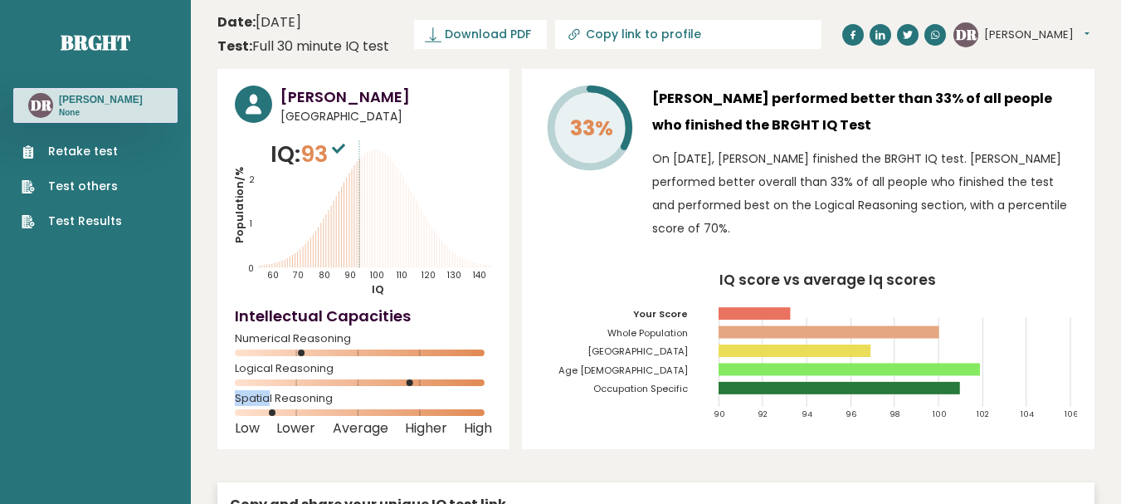
drag, startPoint x: 270, startPoint y: 393, endPoint x: 231, endPoint y: 395, distance: 39.0
click at [231, 395] on div "[PERSON_NAME] [GEOGRAPHIC_DATA] IQ: 93 Population/% IQ 0 1 2 60 70 80 90 100 11…" at bounding box center [363, 259] width 292 height 380
drag, startPoint x: 274, startPoint y: 396, endPoint x: 213, endPoint y: 396, distance: 60.6
copy span "Spatial"
